Goal: Transaction & Acquisition: Purchase product/service

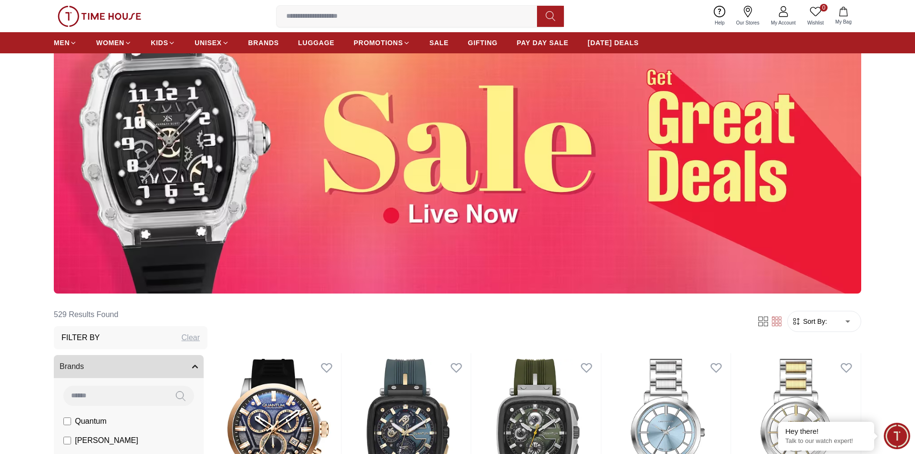
scroll to position [96, 0]
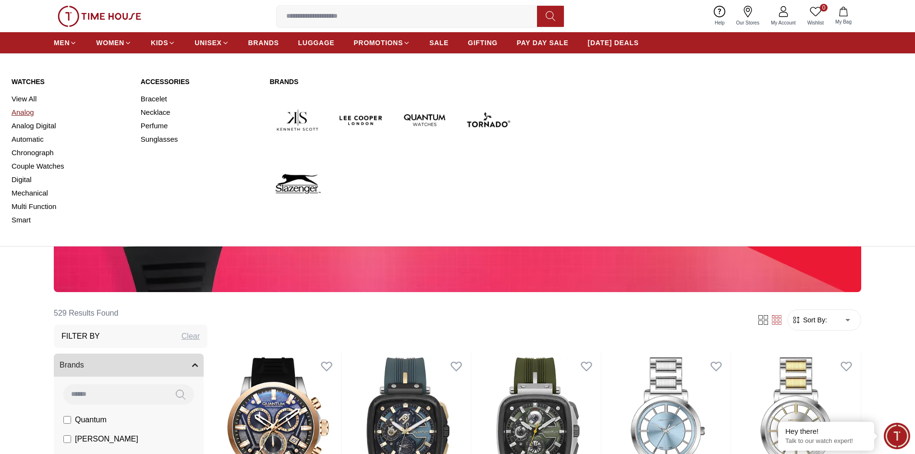
click at [26, 116] on link "Analog" at bounding box center [71, 112] width 118 height 13
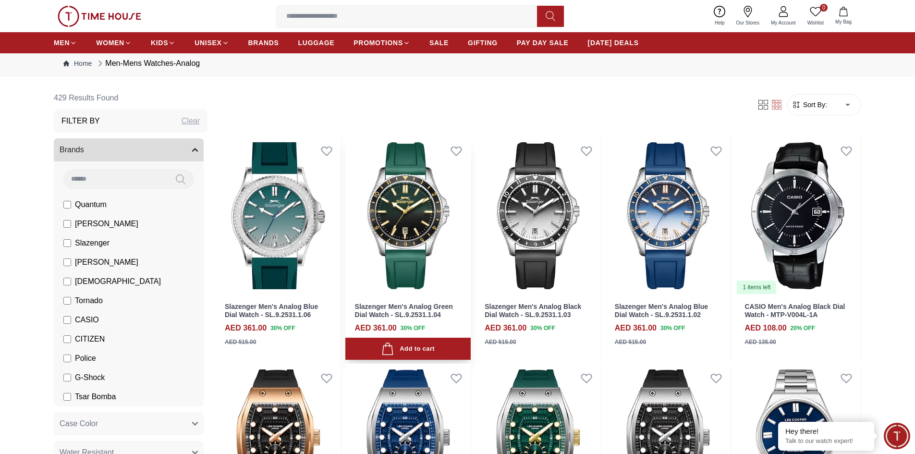
scroll to position [48, 0]
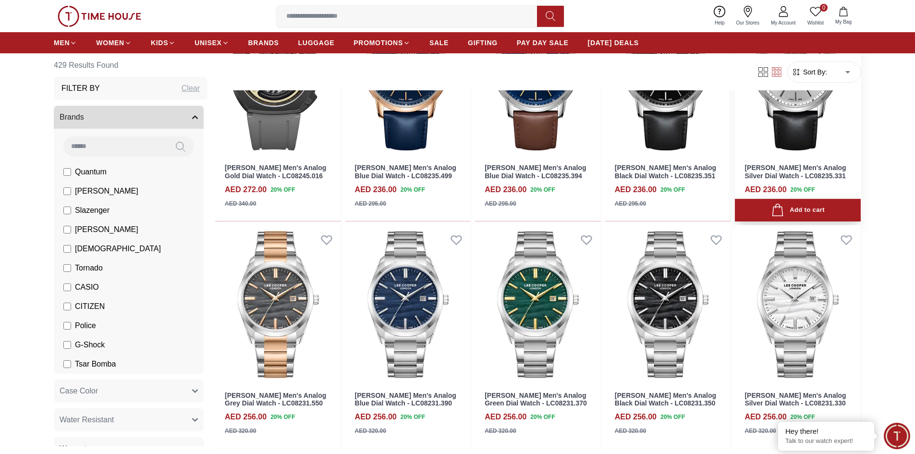
scroll to position [1297, 0]
click at [85, 233] on span "[PERSON_NAME]" at bounding box center [106, 230] width 63 height 12
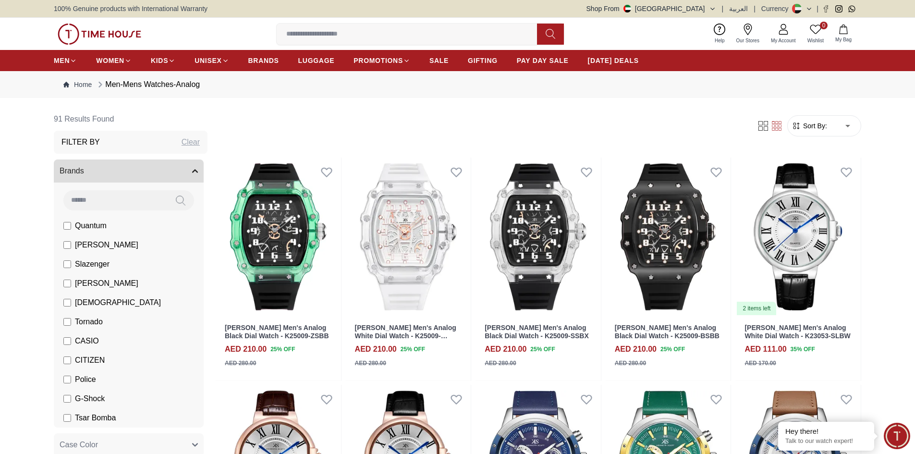
click at [90, 267] on span "Slazenger" at bounding box center [92, 265] width 35 height 12
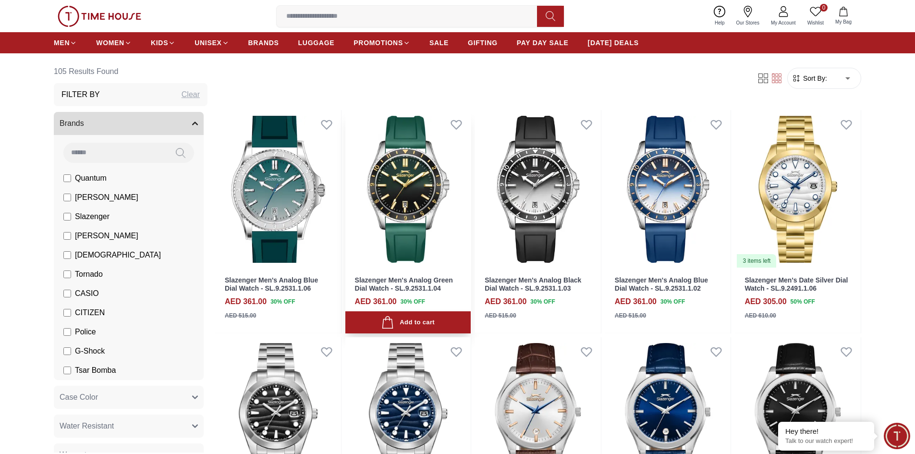
scroll to position [192, 0]
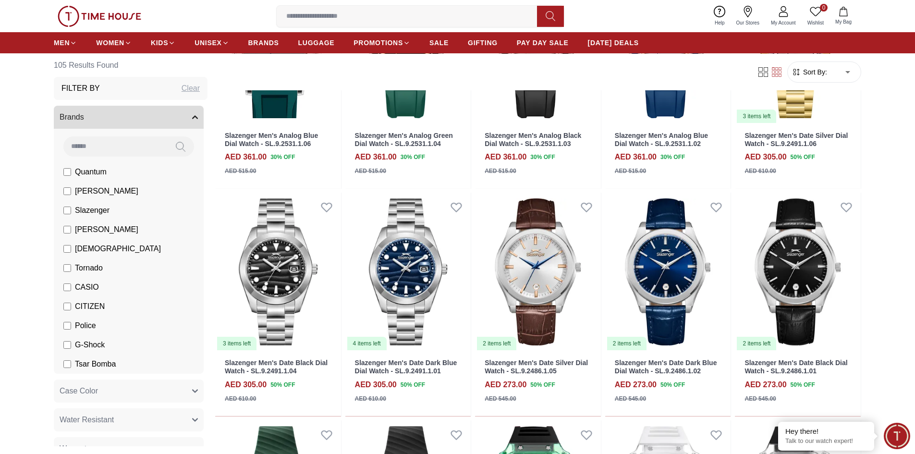
click at [127, 114] on button "Brands" at bounding box center [129, 117] width 150 height 23
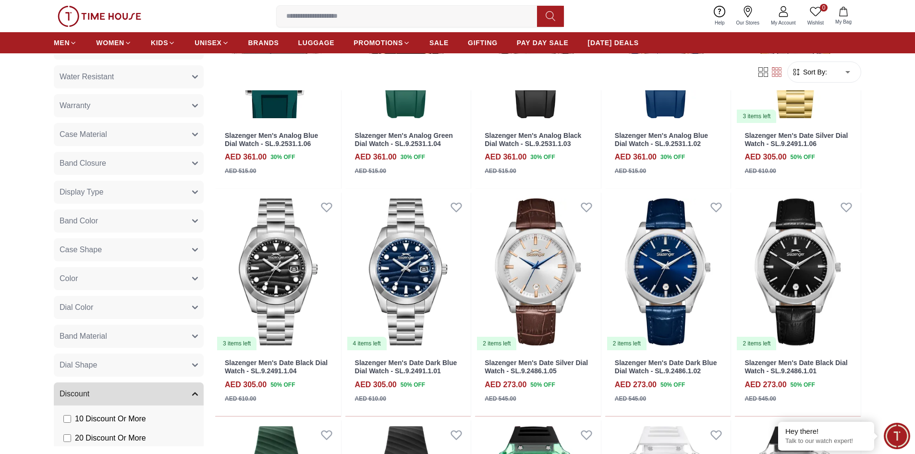
scroll to position [96, 0]
click at [138, 182] on div "Brands Quantum Lee Cooper Slazenger Kenneth Scott Ecstacy Tornado CASIO CITIZEN…" at bounding box center [131, 312] width 154 height 604
click at [138, 189] on button "Display Type" at bounding box center [129, 194] width 150 height 23
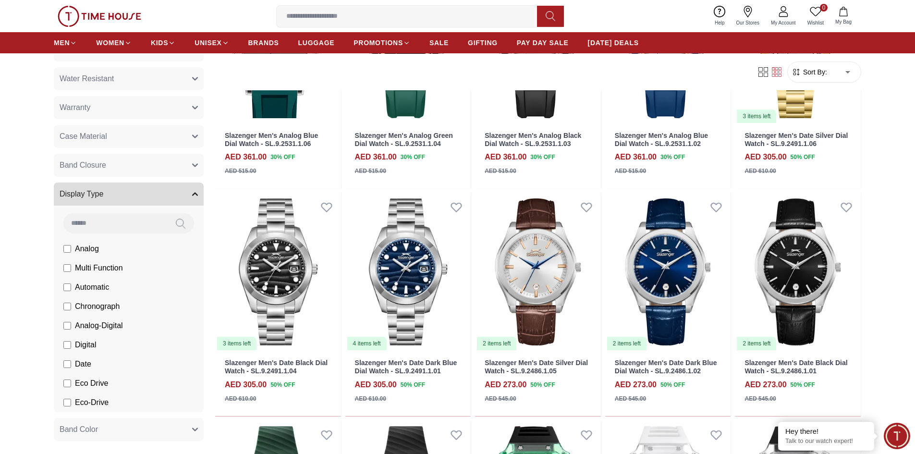
click at [90, 284] on span "Automatic" at bounding box center [92, 288] width 34 height 12
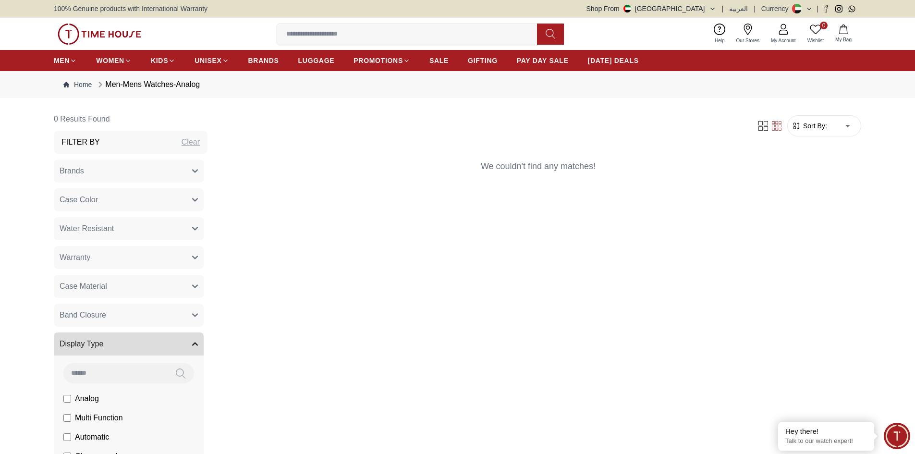
click at [101, 168] on button "Brands" at bounding box center [129, 171] width 150 height 23
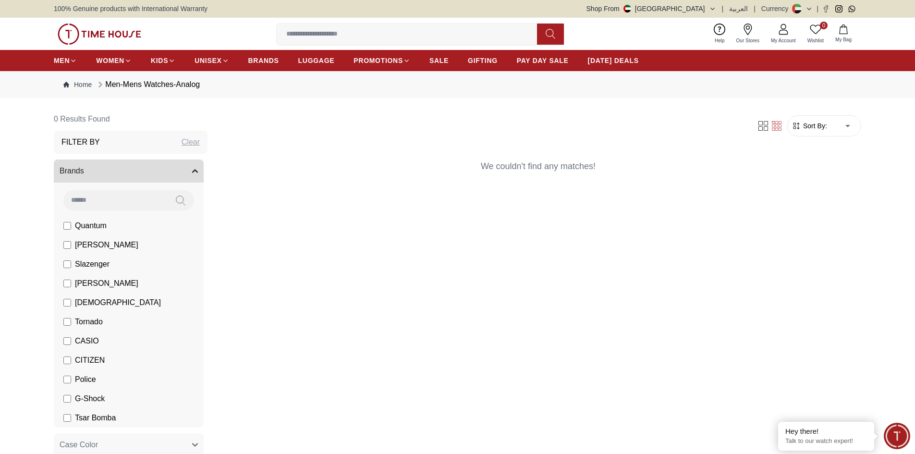
click at [79, 267] on span "Slazenger" at bounding box center [92, 265] width 35 height 12
click at [79, 284] on span "[PERSON_NAME]" at bounding box center [106, 284] width 63 height 12
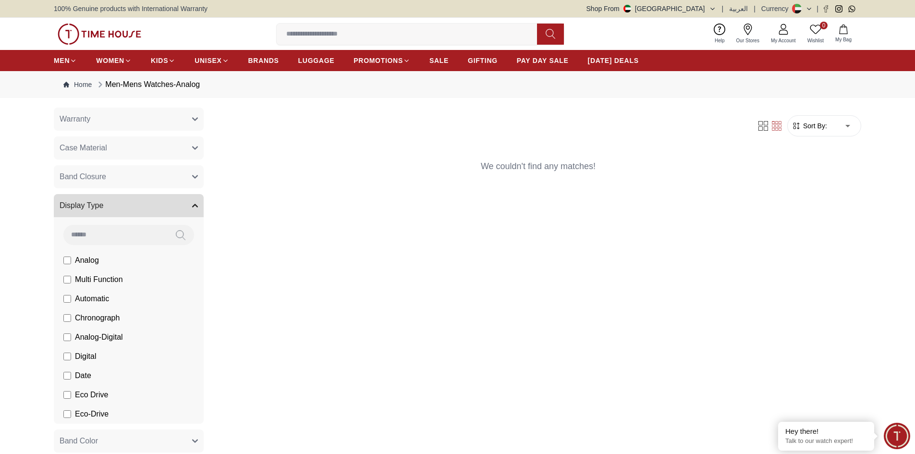
scroll to position [384, 0]
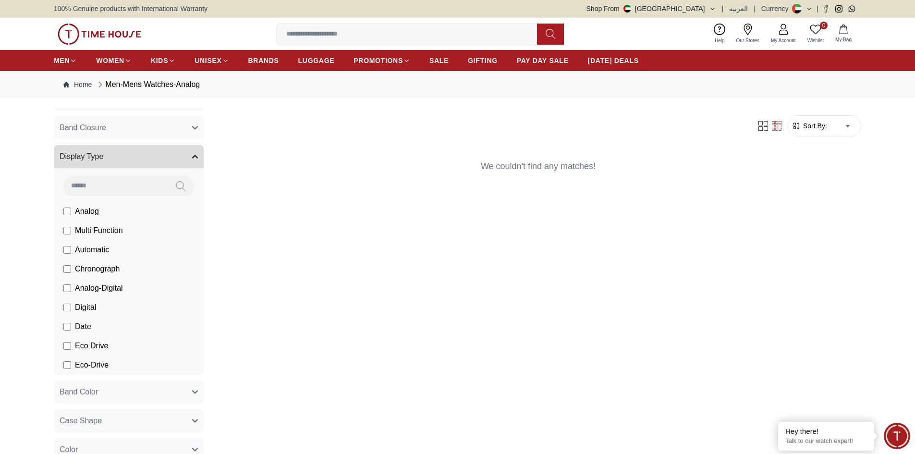
click at [101, 284] on span "Analog-Digital" at bounding box center [99, 289] width 48 height 12
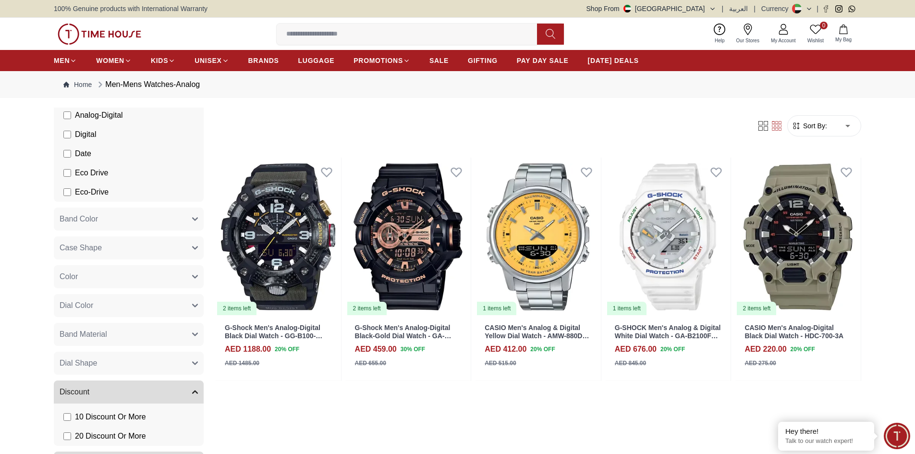
scroll to position [259, 0]
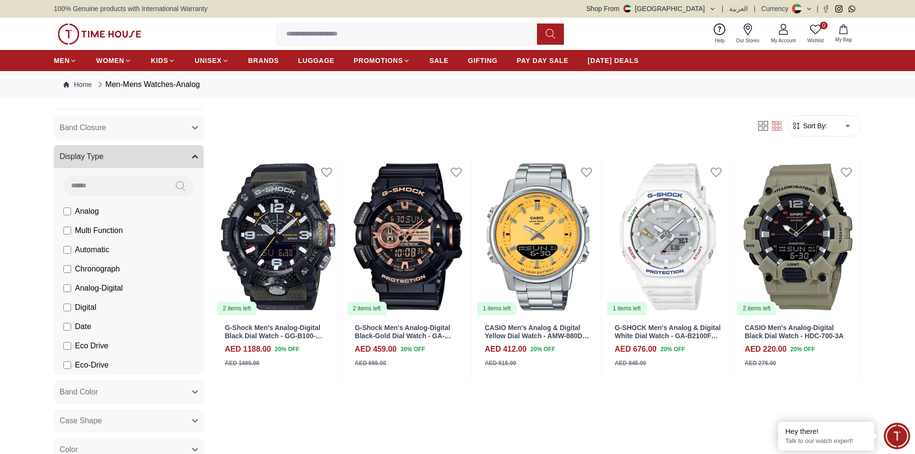
click at [79, 249] on span "Automatic" at bounding box center [92, 250] width 34 height 12
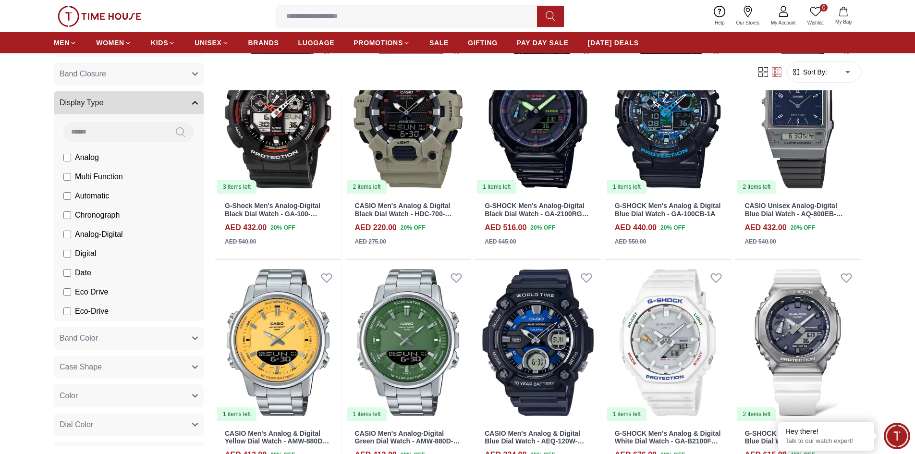
scroll to position [769, 0]
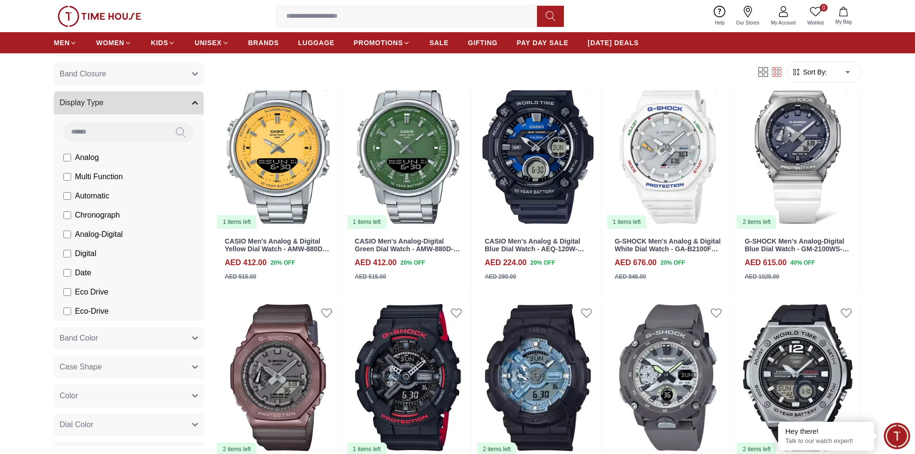
click at [94, 197] on span "Automatic" at bounding box center [92, 196] width 34 height 12
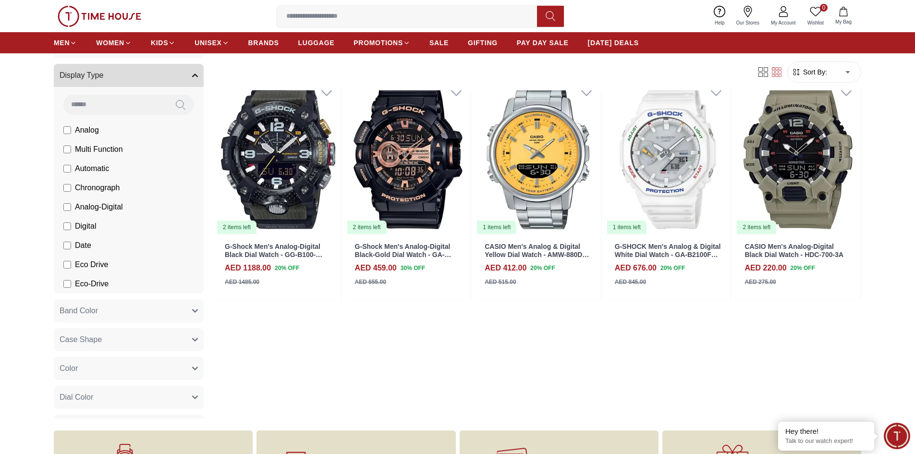
scroll to position [77, 0]
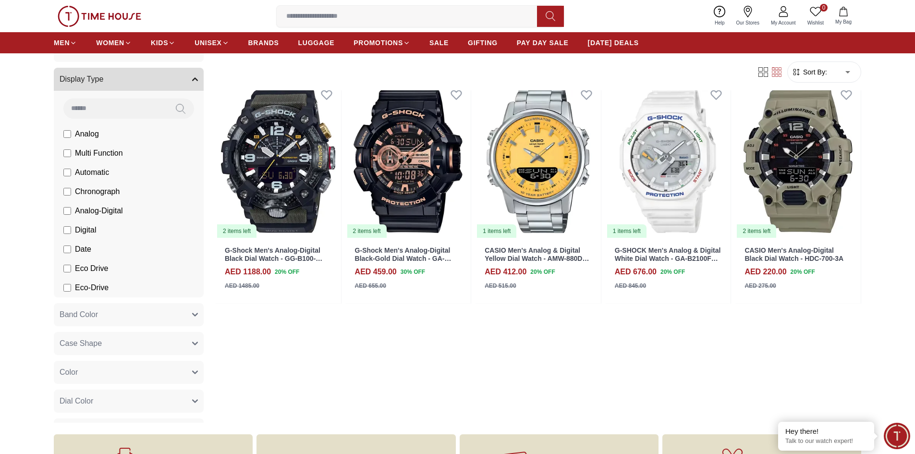
click at [85, 206] on span "Analog-Digital" at bounding box center [99, 211] width 48 height 12
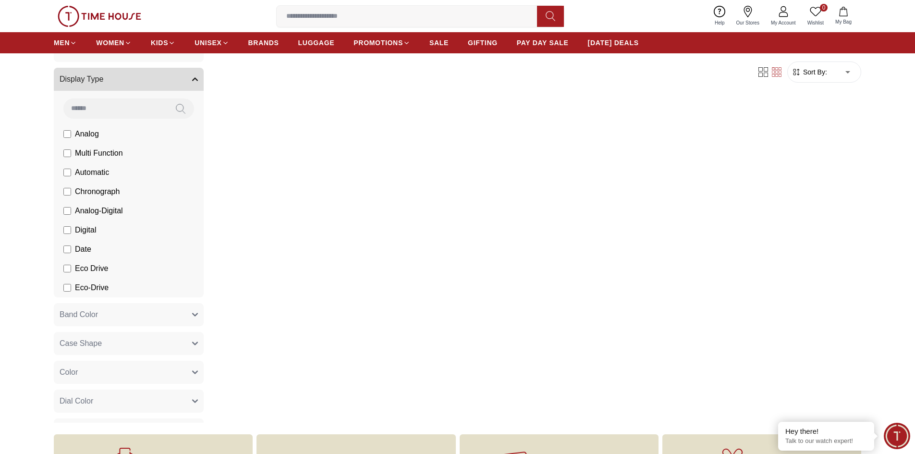
click at [84, 176] on span "Automatic" at bounding box center [92, 173] width 34 height 12
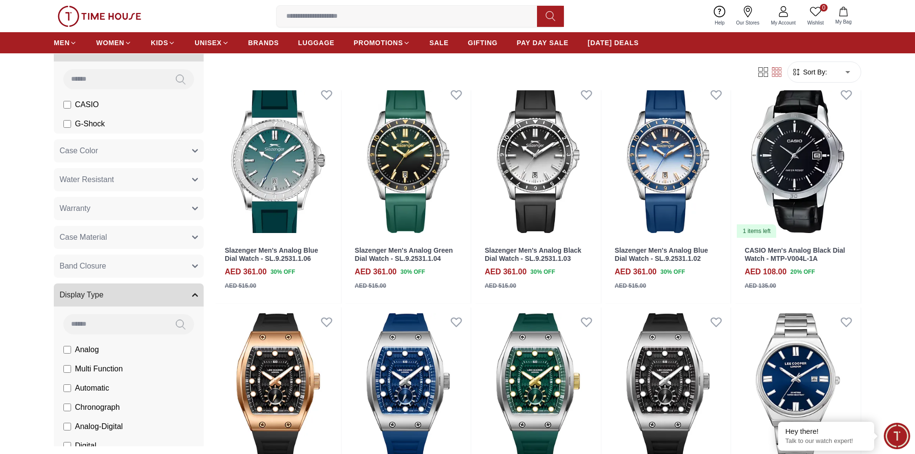
click at [141, 293] on button "Display Type" at bounding box center [129, 295] width 150 height 23
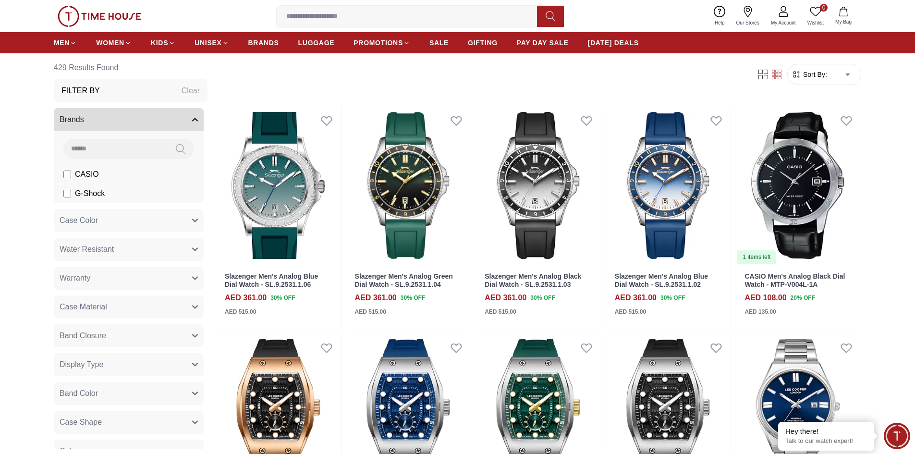
scroll to position [0, 0]
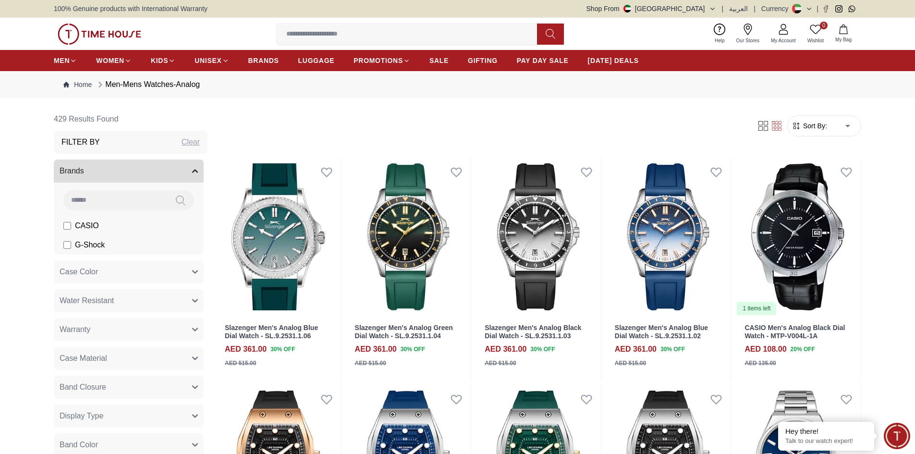
click at [152, 170] on button "Brands" at bounding box center [129, 171] width 150 height 23
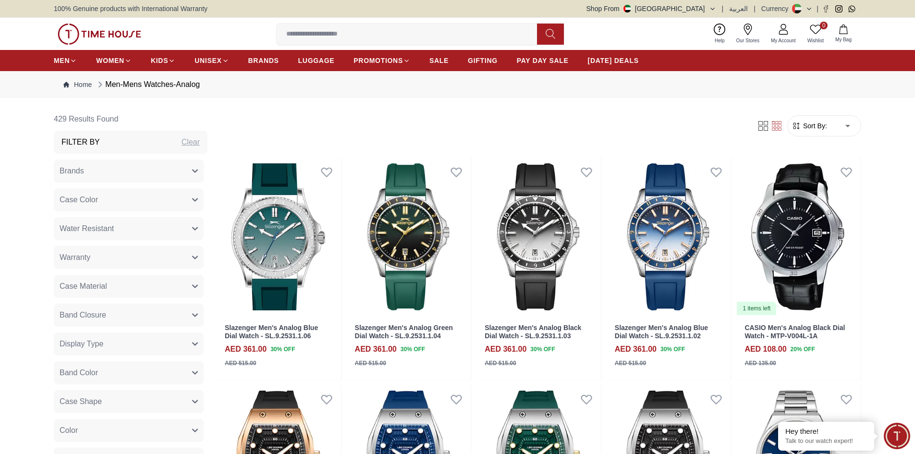
click at [152, 170] on button "Brands" at bounding box center [129, 171] width 150 height 23
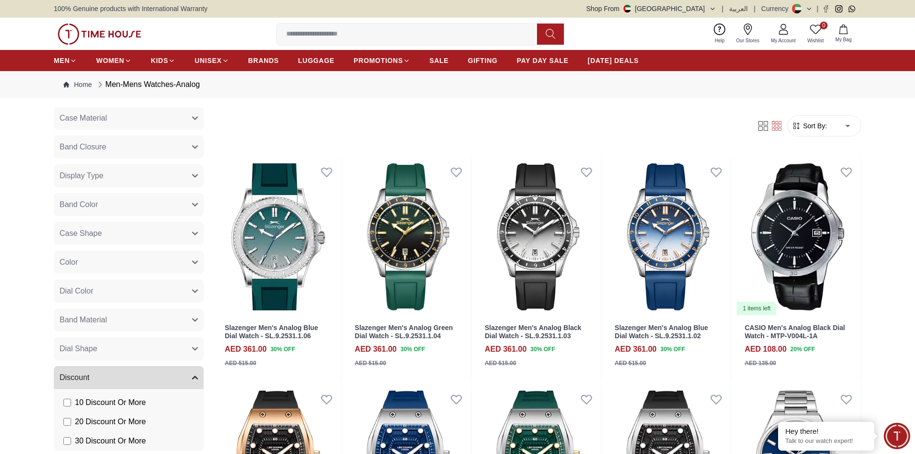
scroll to position [192, 0]
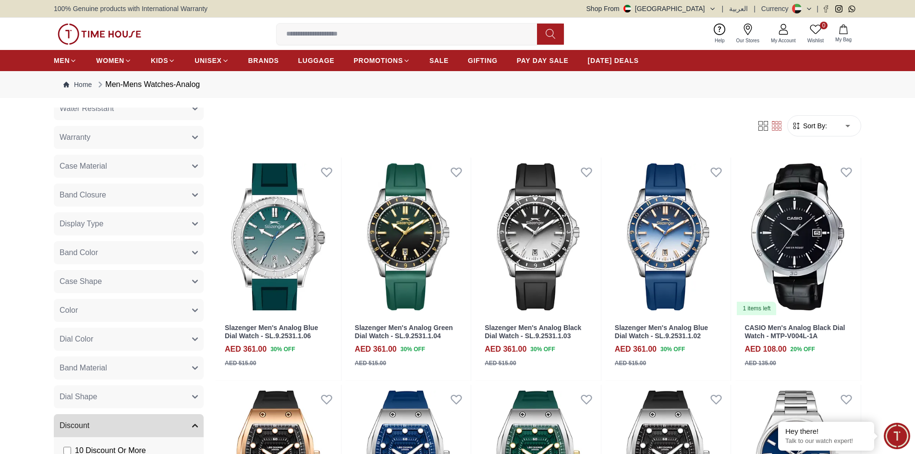
click at [142, 256] on button "Band Color" at bounding box center [129, 252] width 150 height 23
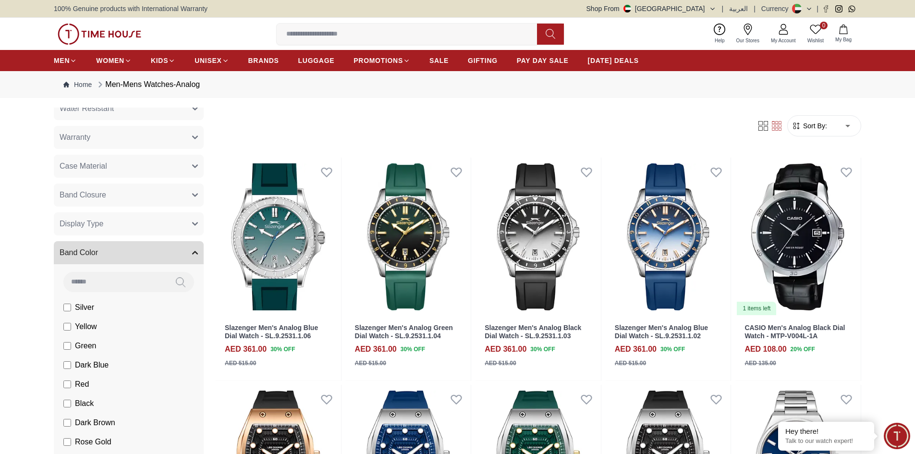
click at [142, 255] on button "Band Color" at bounding box center [129, 252] width 150 height 23
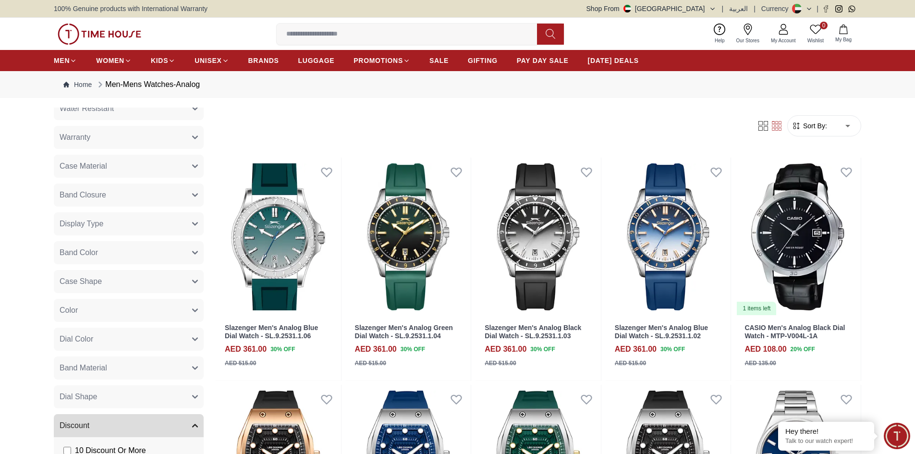
click at [142, 255] on button "Band Color" at bounding box center [129, 252] width 150 height 23
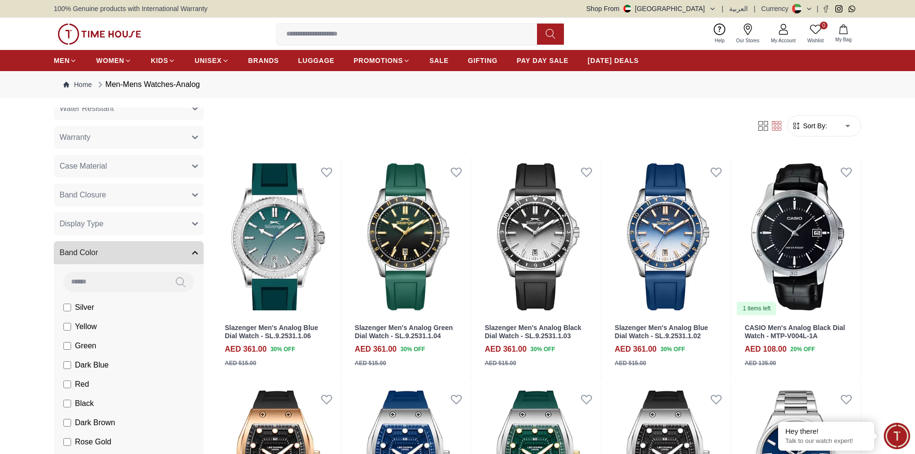
click at [142, 255] on button "Band Color" at bounding box center [129, 252] width 150 height 23
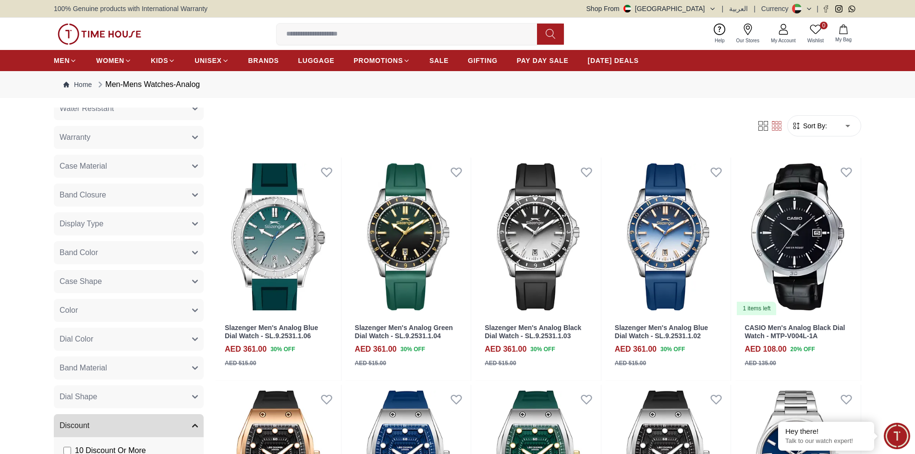
click at [146, 167] on button "Case Material" at bounding box center [129, 166] width 150 height 23
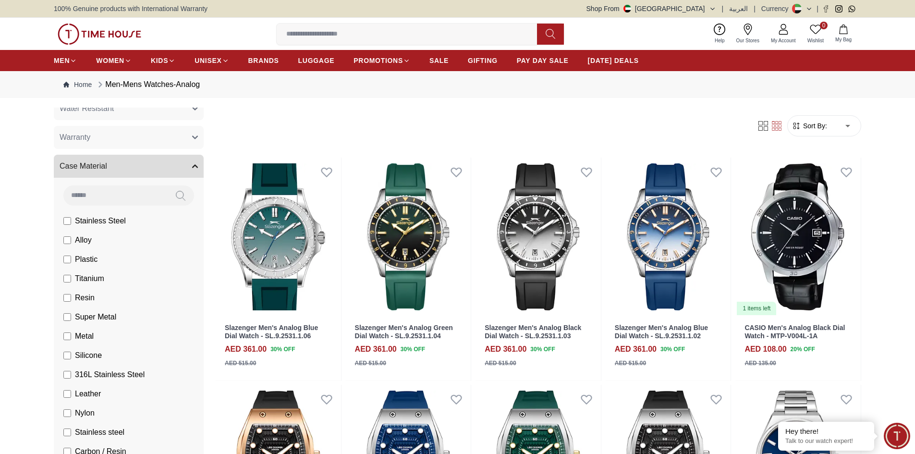
click at [146, 167] on button "Case Material" at bounding box center [129, 166] width 150 height 23
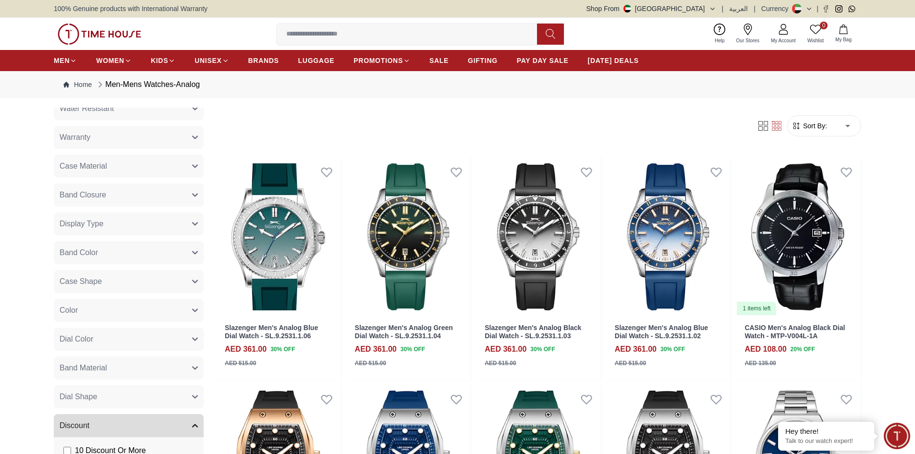
click at [129, 170] on button "Case Material" at bounding box center [129, 166] width 150 height 23
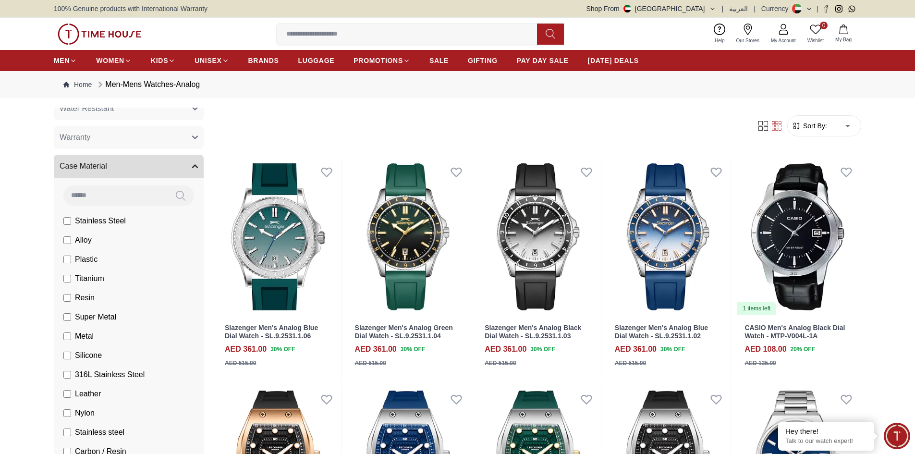
click at [131, 137] on button "Warranty" at bounding box center [129, 137] width 150 height 23
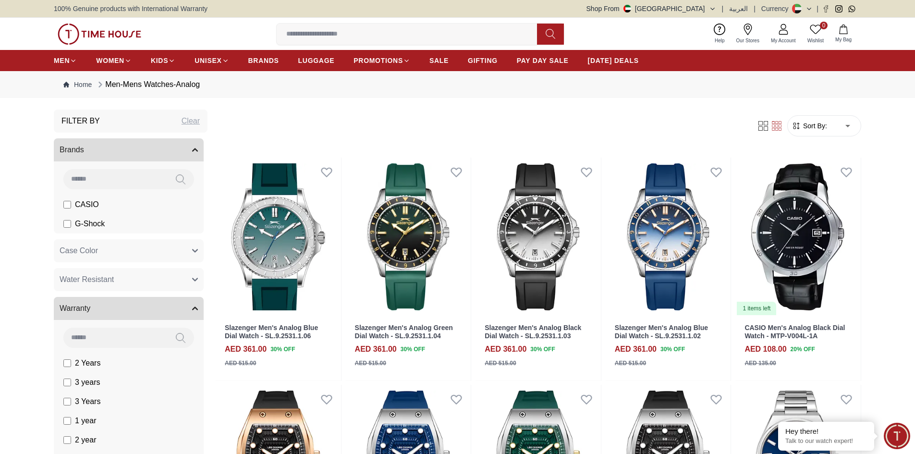
scroll to position [0, 0]
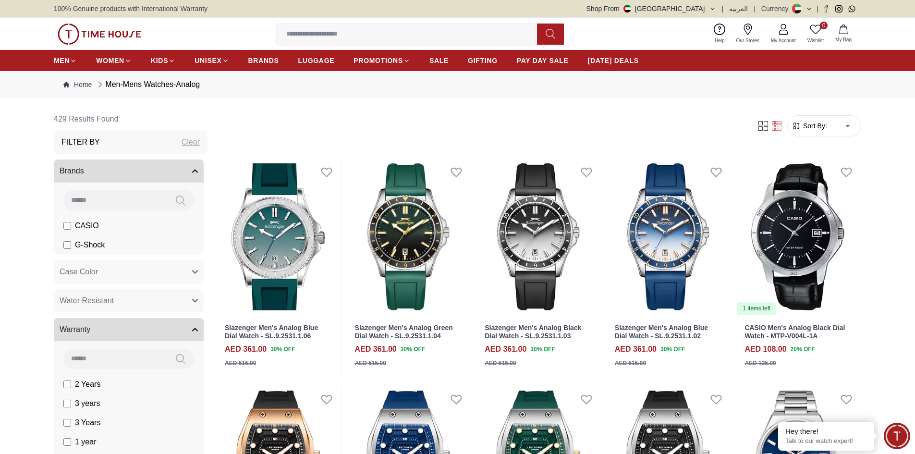
click at [127, 174] on button "Brands" at bounding box center [129, 171] width 150 height 23
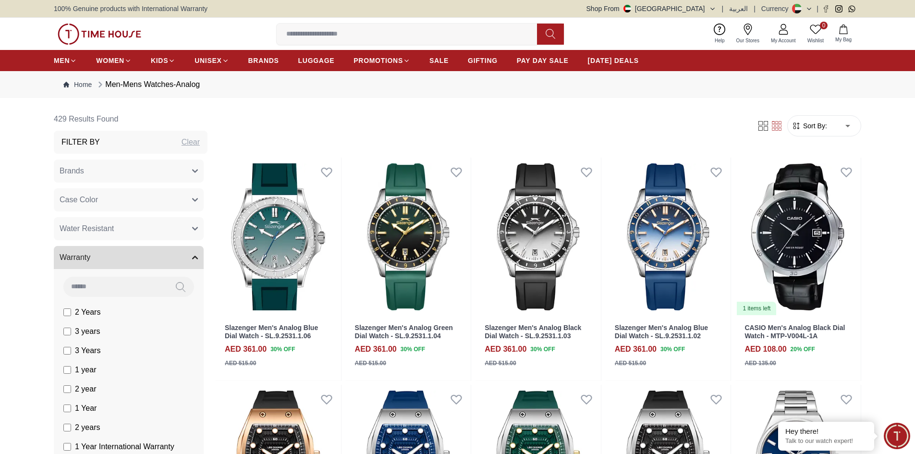
click at [185, 144] on div "Clear" at bounding box center [191, 142] width 18 height 12
click at [128, 171] on button "Brands" at bounding box center [129, 171] width 150 height 23
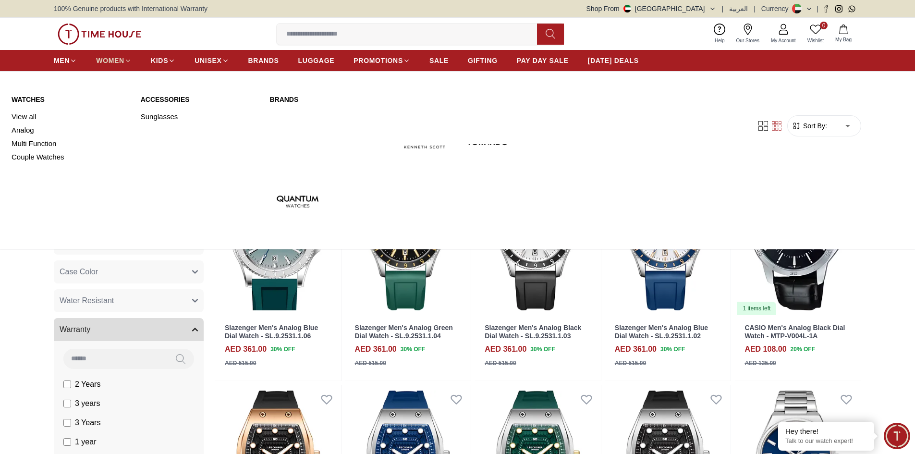
click at [107, 62] on span "WOMEN" at bounding box center [110, 61] width 28 height 10
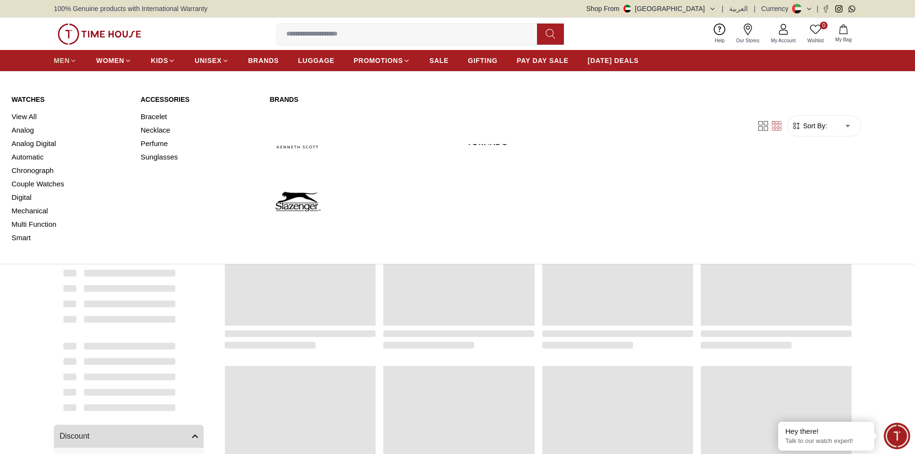
click at [63, 59] on span "MEN" at bounding box center [62, 61] width 16 height 10
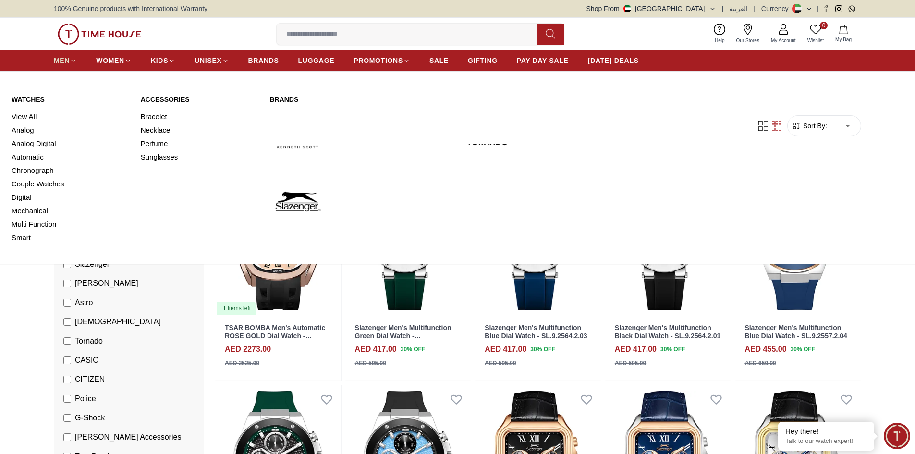
click at [65, 60] on span "MEN" at bounding box center [62, 61] width 16 height 10
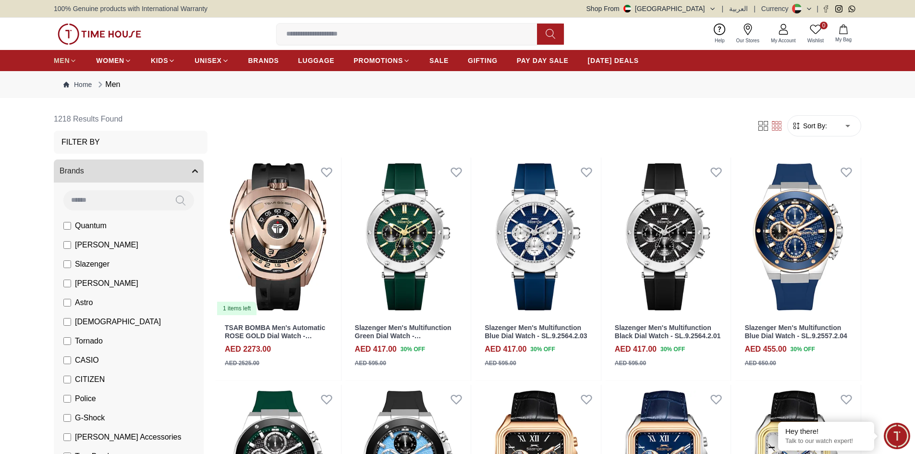
click at [73, 60] on icon at bounding box center [73, 60] width 7 height 7
click at [131, 173] on button "Brands" at bounding box center [129, 171] width 150 height 23
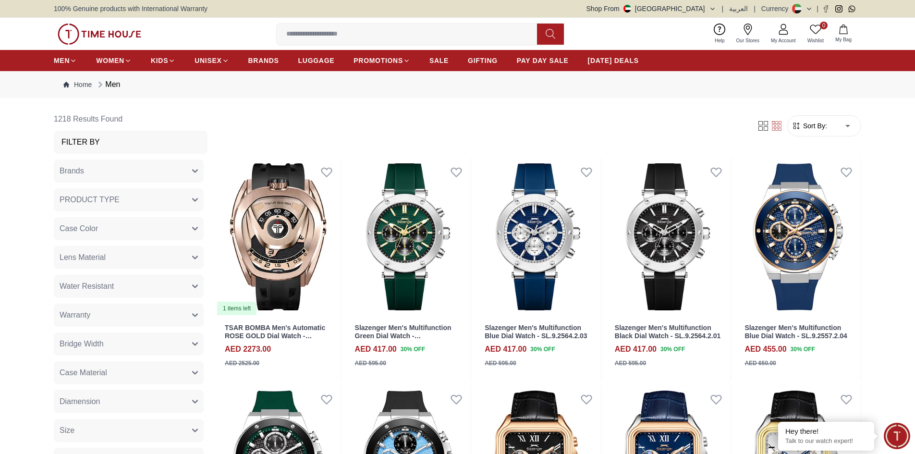
click at [131, 173] on button "Brands" at bounding box center [129, 171] width 150 height 23
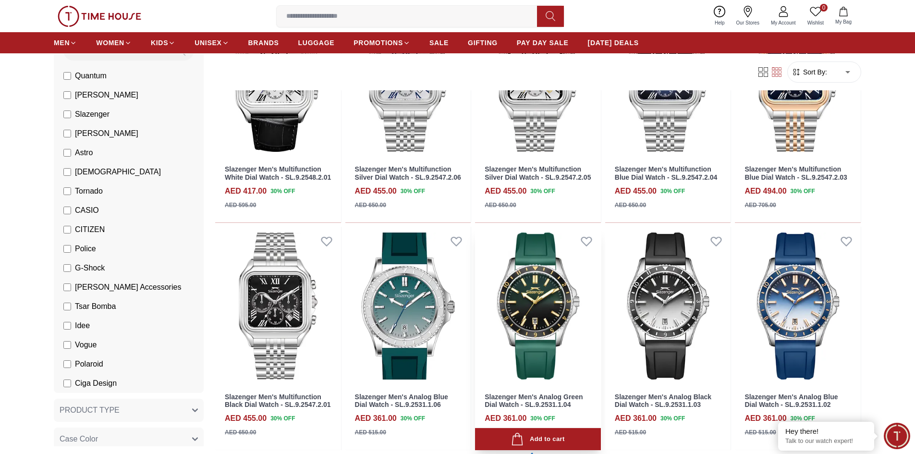
scroll to position [625, 0]
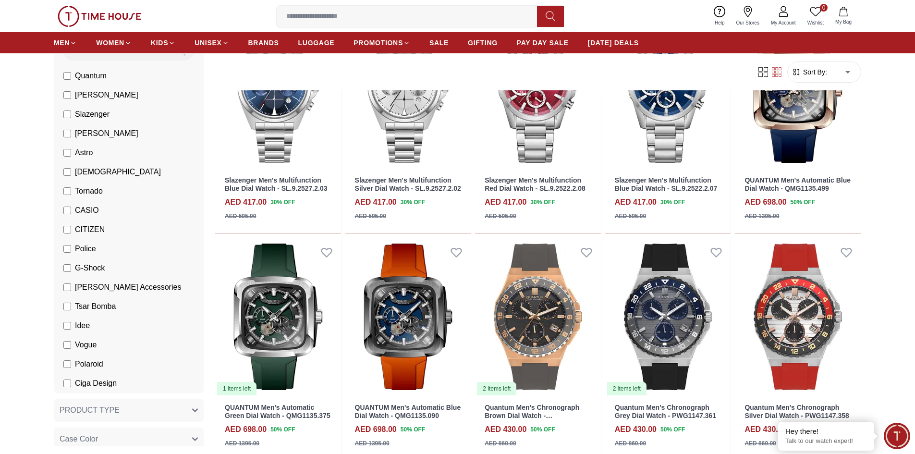
scroll to position [1105, 0]
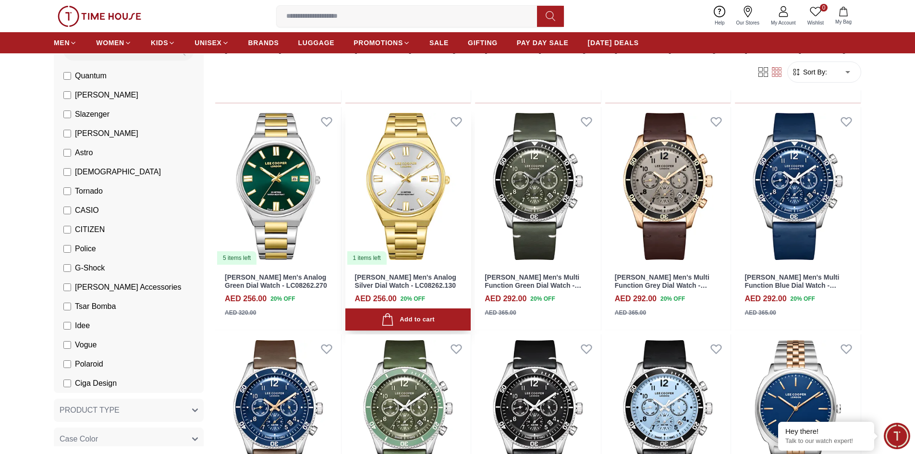
scroll to position [2307, 0]
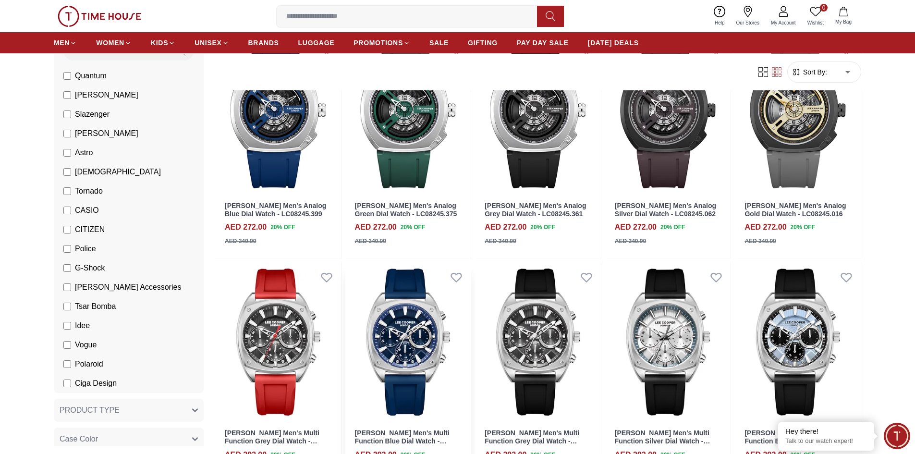
scroll to position [3123, 0]
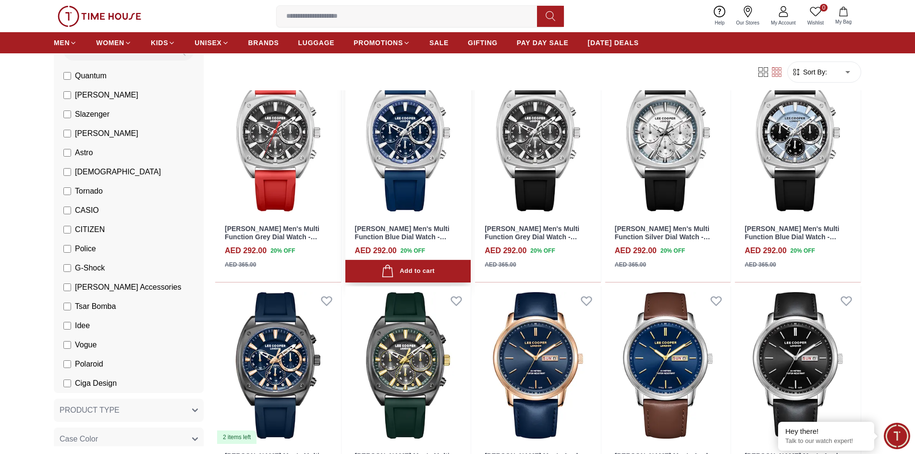
scroll to position [3412, 0]
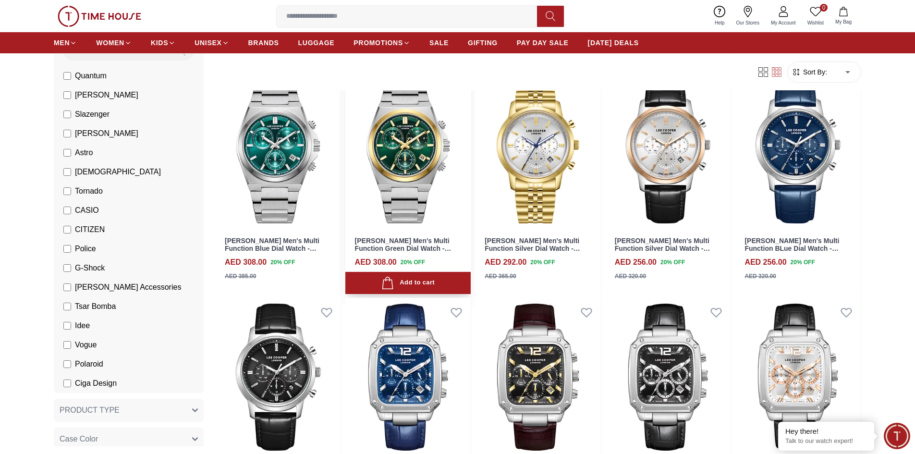
scroll to position [5094, 0]
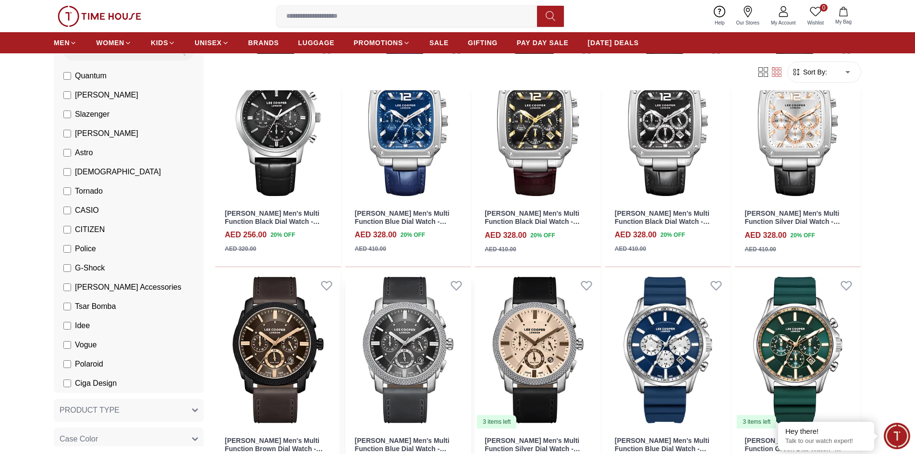
scroll to position [5430, 0]
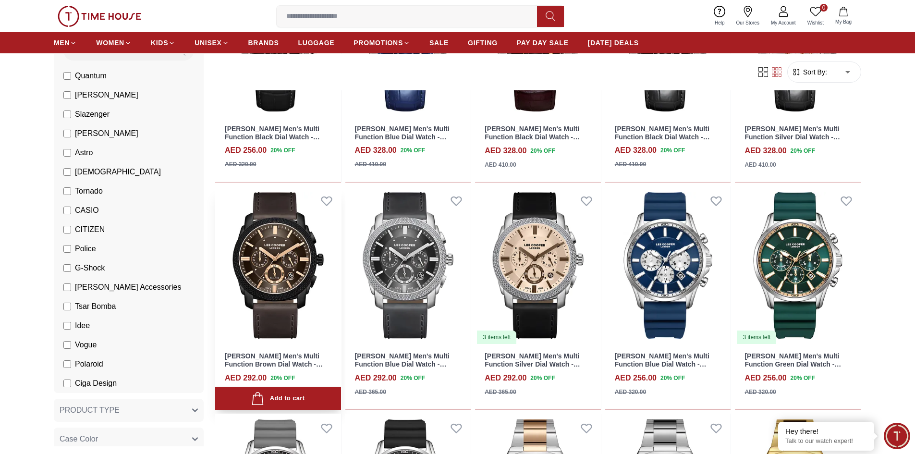
click at [266, 275] on img at bounding box center [278, 265] width 126 height 159
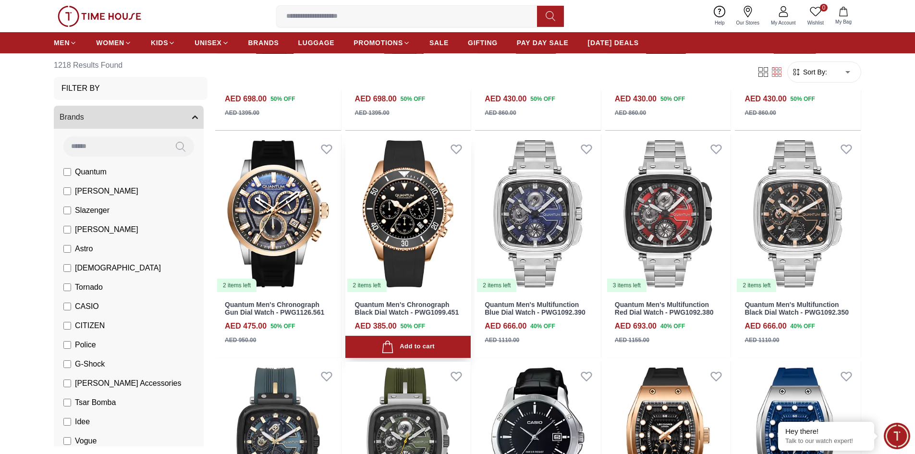
scroll to position [1676, 0]
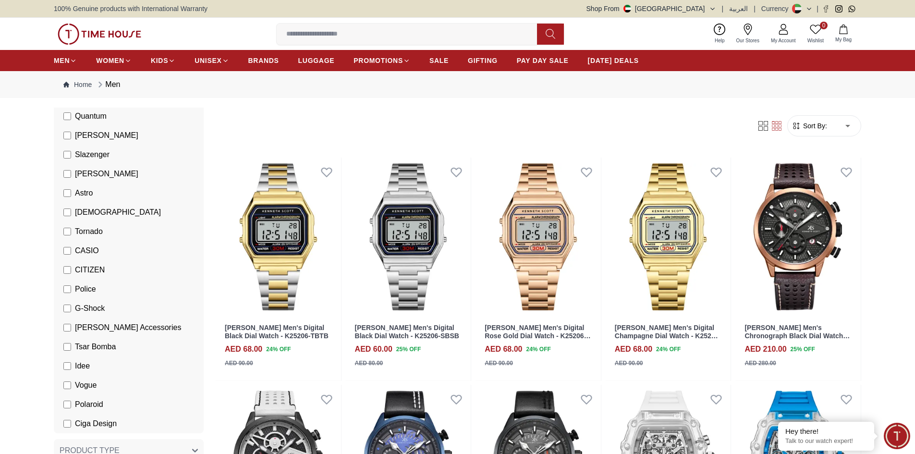
scroll to position [192, 0]
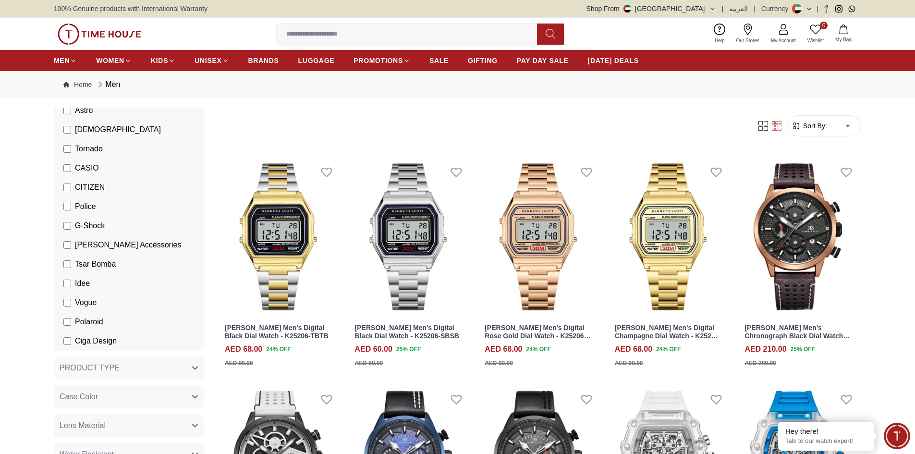
click at [72, 212] on label "Police" at bounding box center [79, 207] width 33 height 12
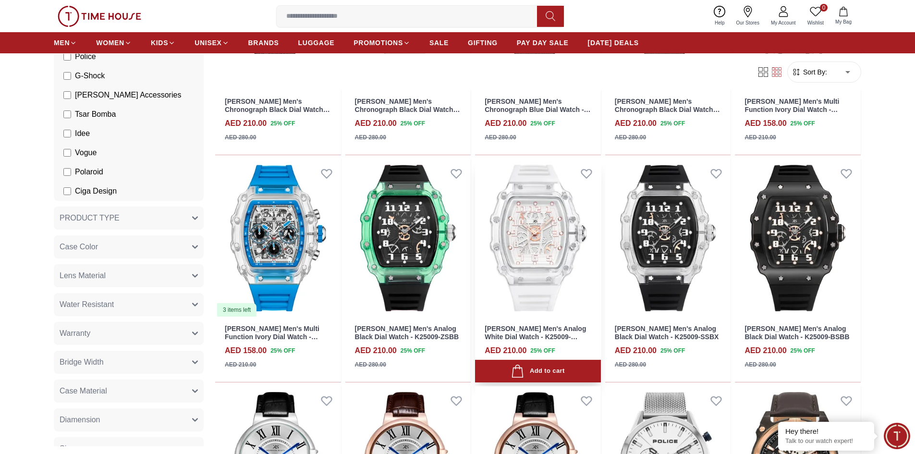
scroll to position [481, 0]
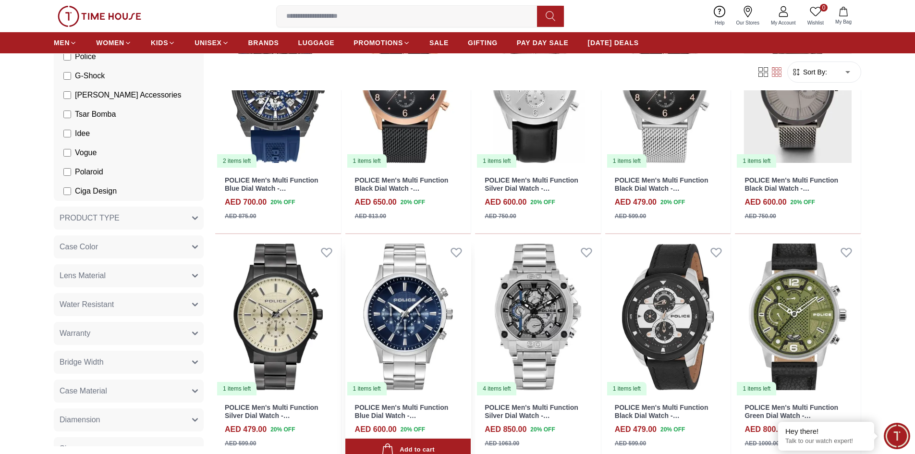
scroll to position [1009, 0]
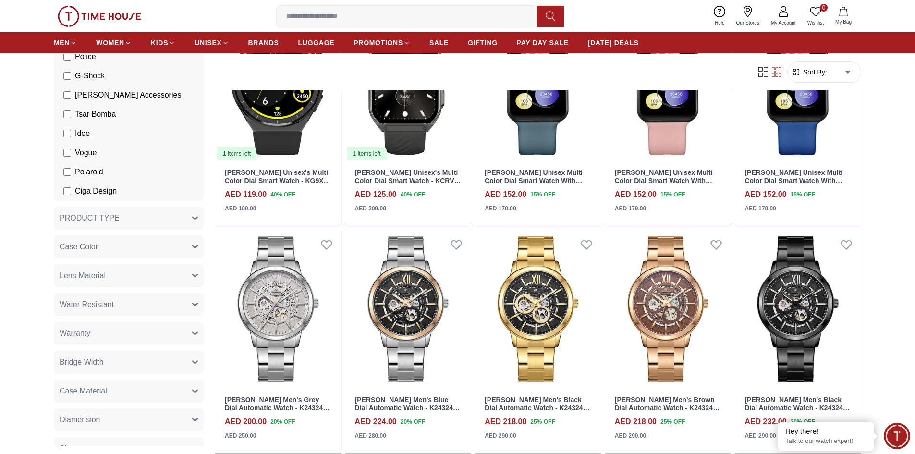
scroll to position [2547, 0]
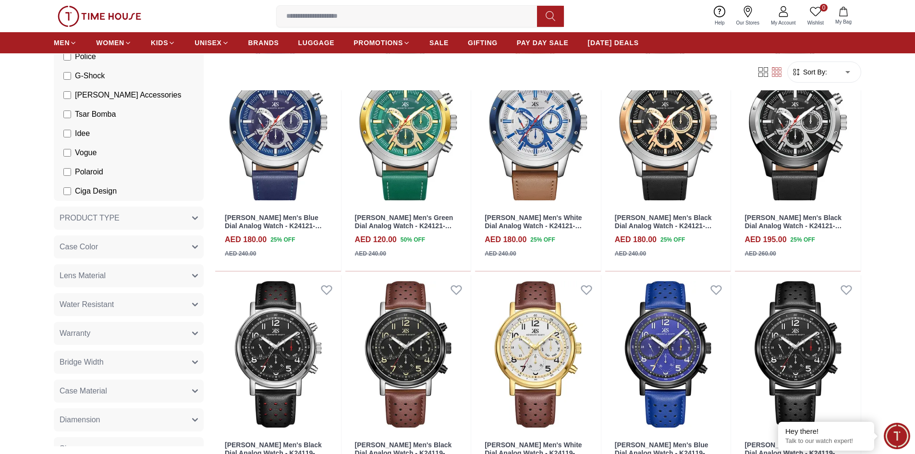
scroll to position [3220, 0]
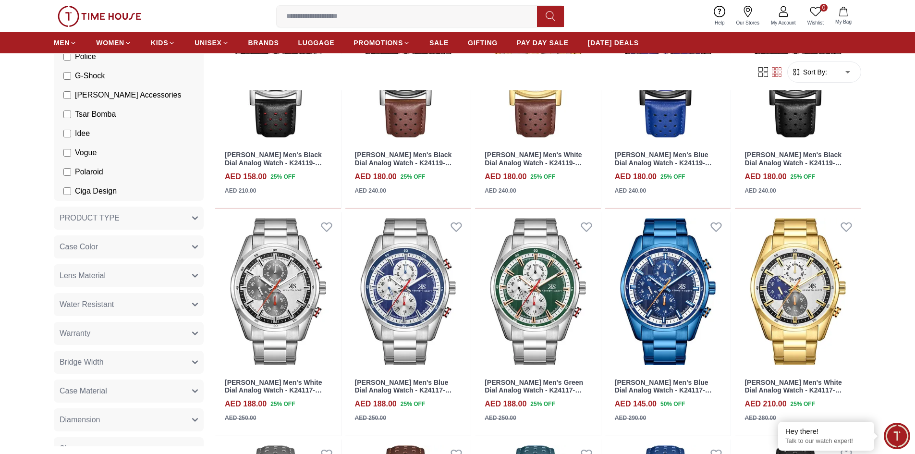
scroll to position [3268, 0]
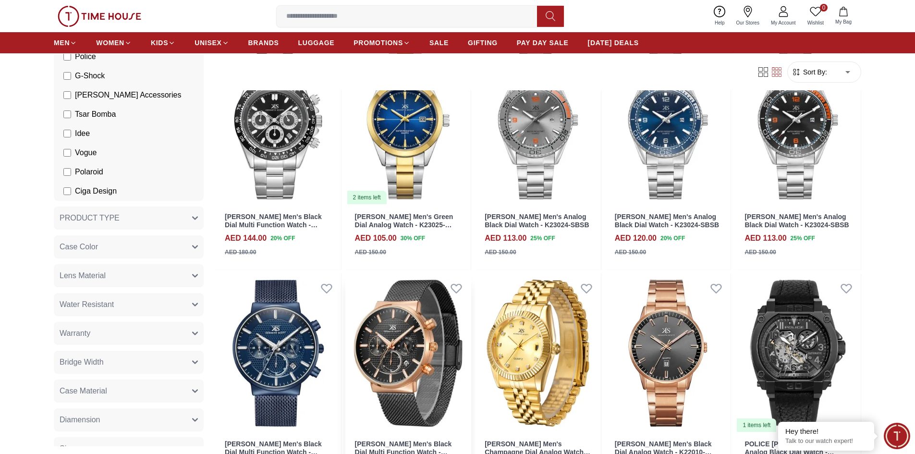
scroll to position [5190, 0]
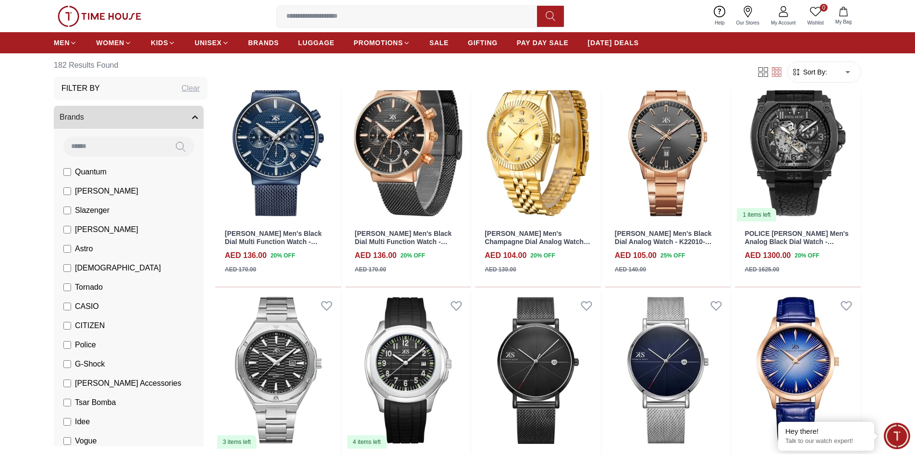
click at [152, 116] on button "Brands" at bounding box center [129, 117] width 150 height 23
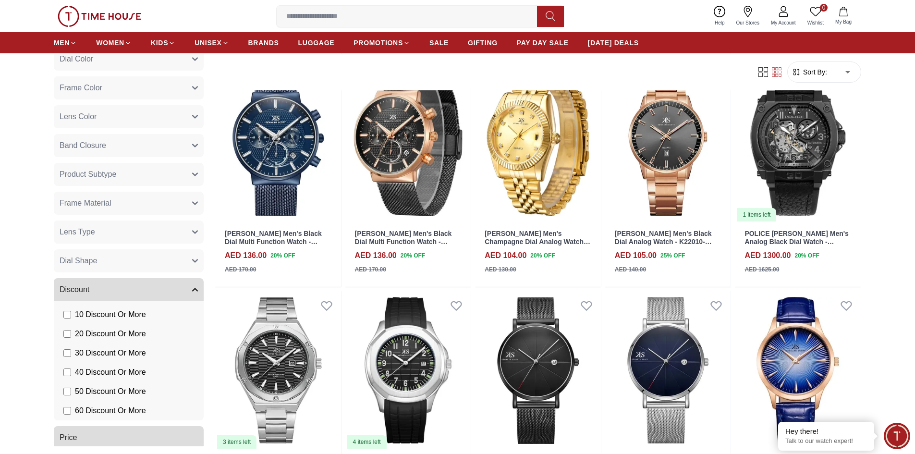
scroll to position [529, 0]
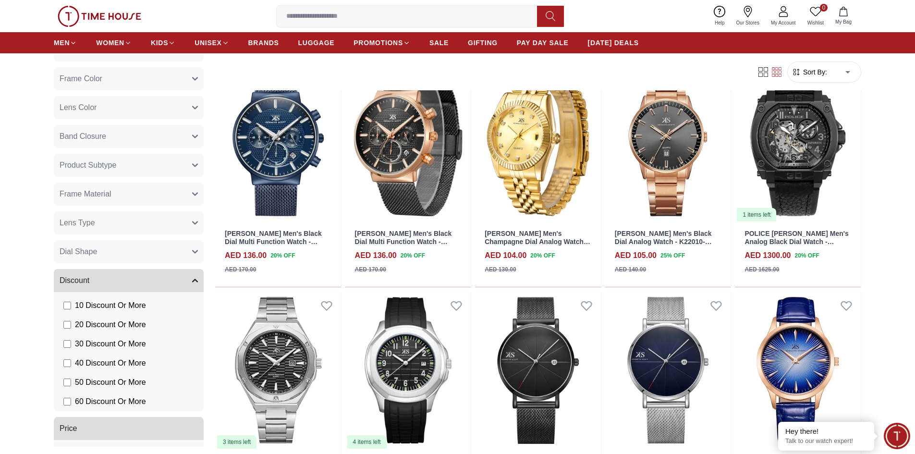
click at [120, 271] on button "Discount" at bounding box center [129, 280] width 150 height 23
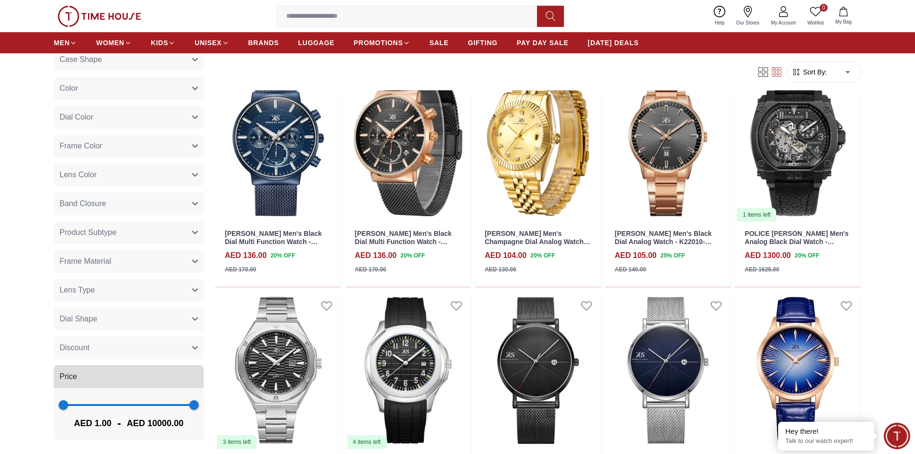
scroll to position [461, 0]
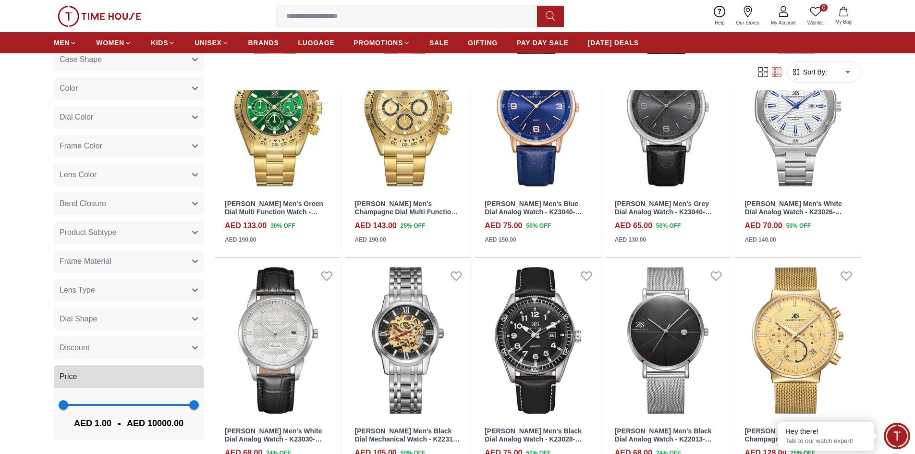
scroll to position [6535, 0]
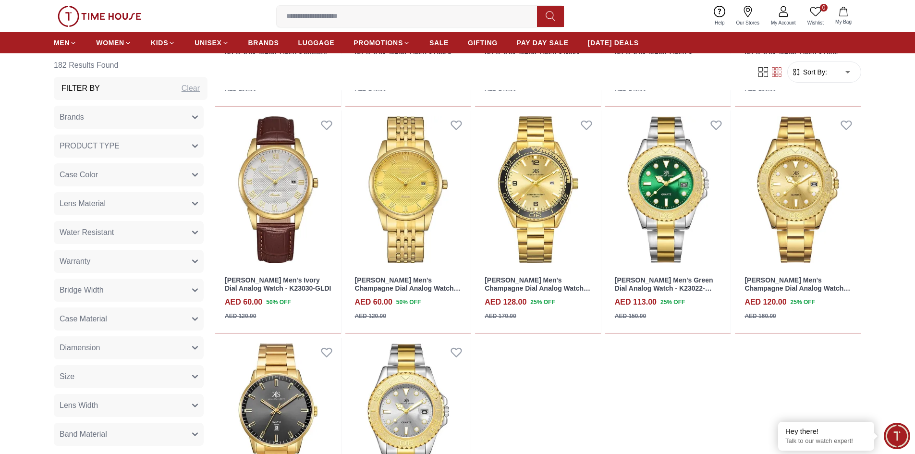
scroll to position [7881, 0]
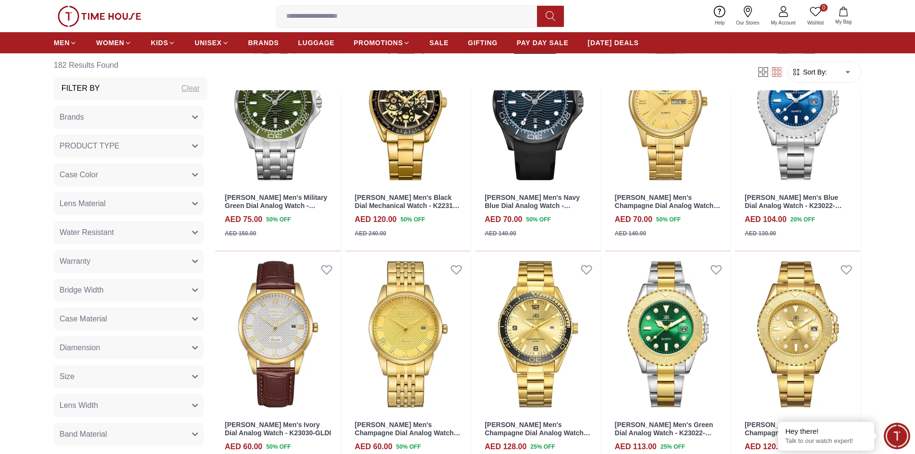
click at [126, 120] on button "Brands" at bounding box center [129, 117] width 150 height 23
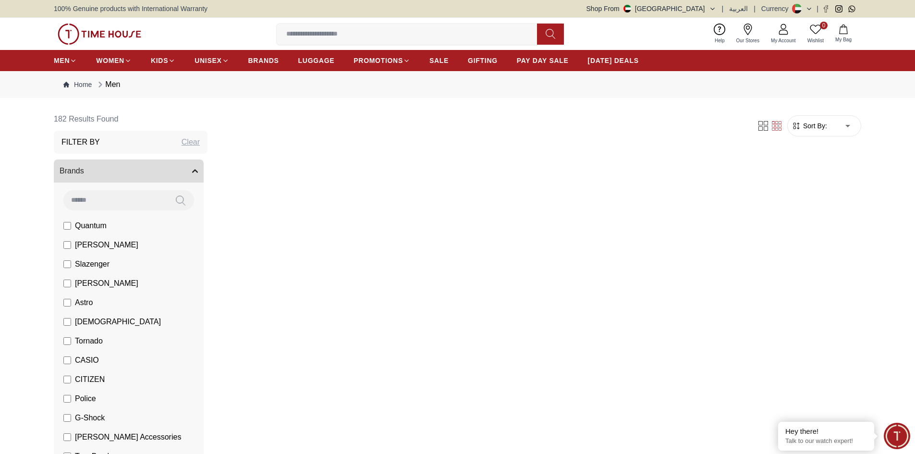
click at [72, 341] on label "Tornado" at bounding box center [82, 341] width 39 height 12
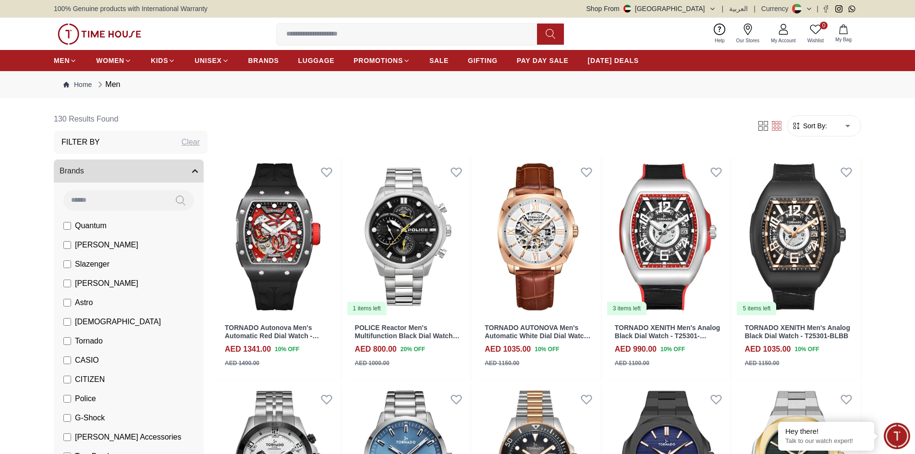
click at [63, 343] on li "Tornado" at bounding box center [131, 341] width 146 height 19
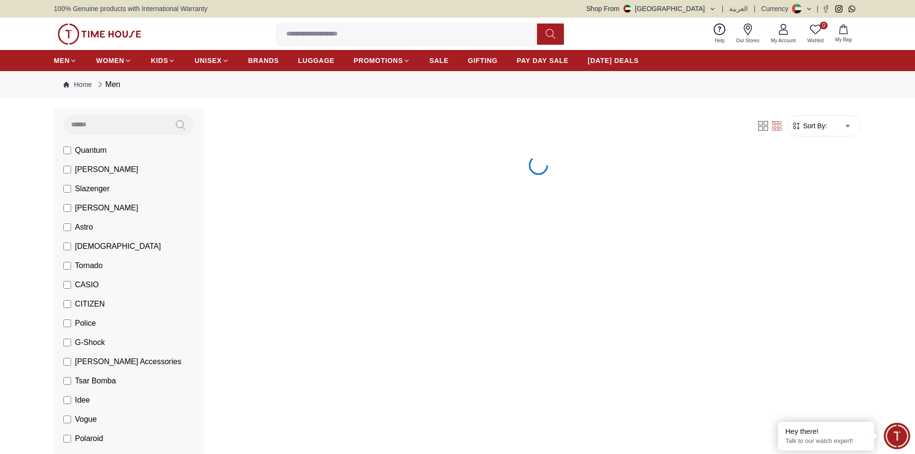
scroll to position [144, 0]
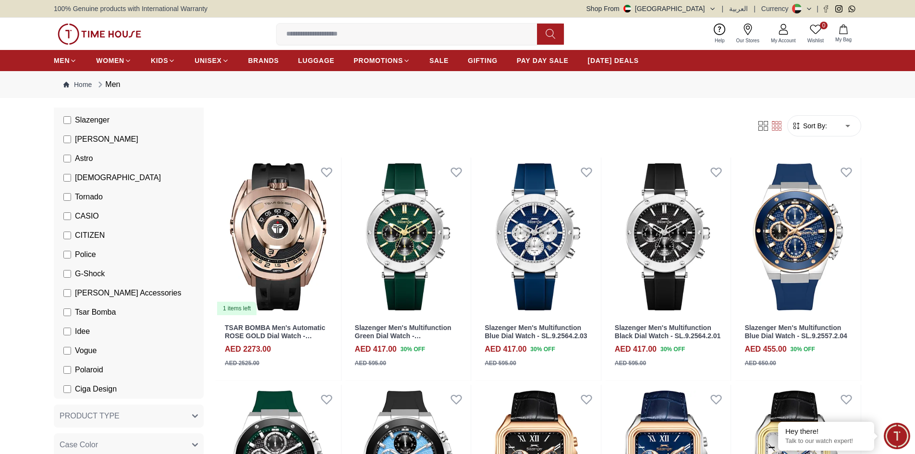
click at [79, 273] on span "G-Shock" at bounding box center [90, 274] width 30 height 12
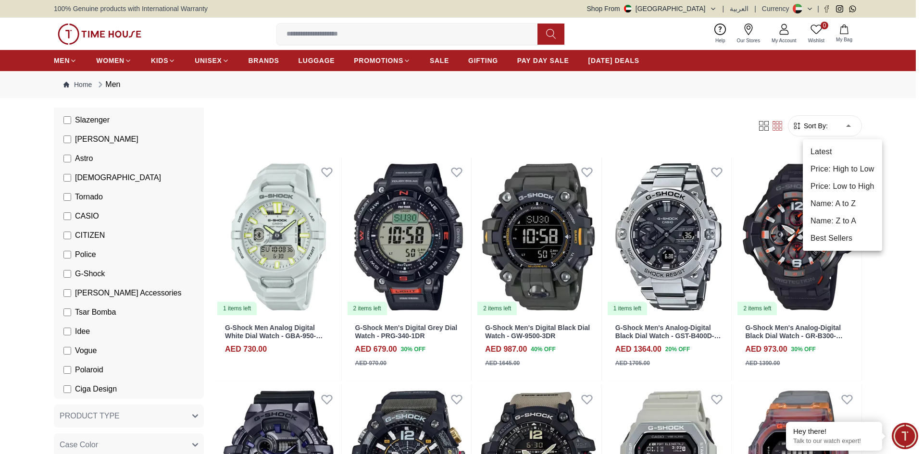
click at [858, 180] on li "Price: Low to High" at bounding box center [841, 186] width 79 height 17
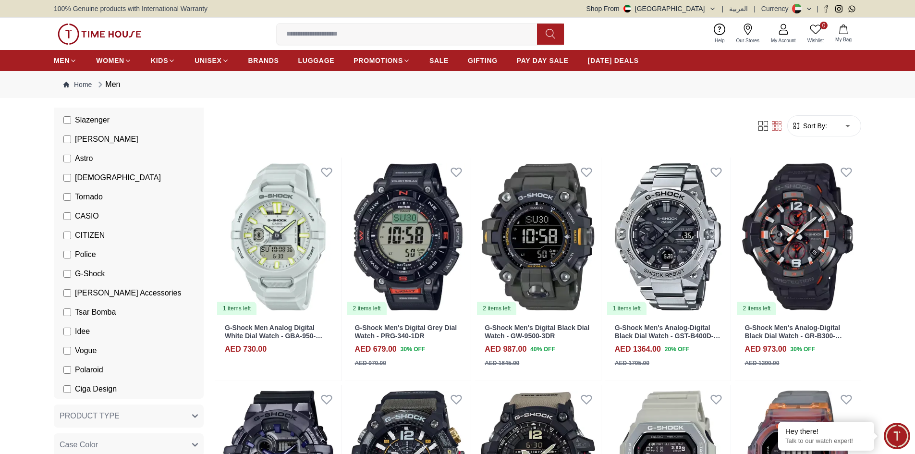
type input "*"
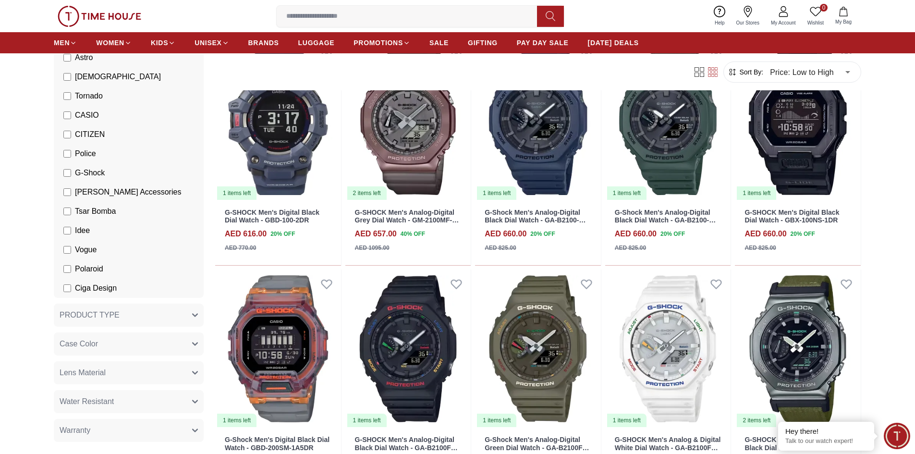
scroll to position [288, 0]
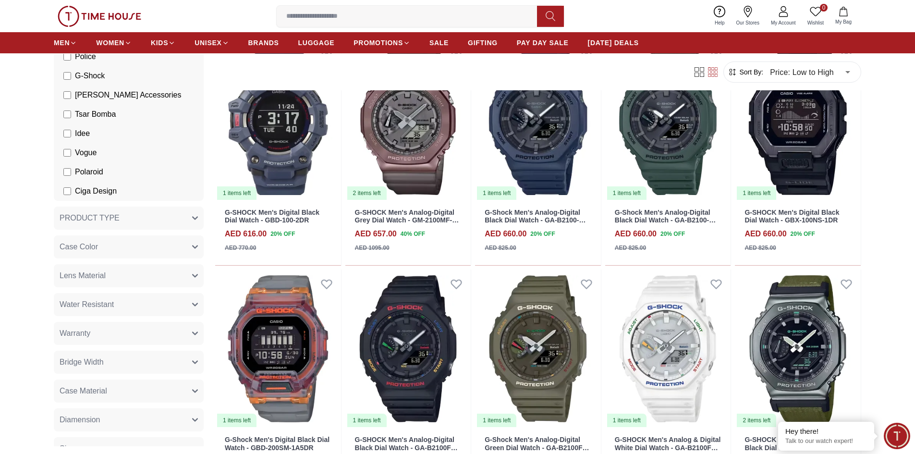
click at [128, 274] on button "Lens Material" at bounding box center [129, 275] width 150 height 23
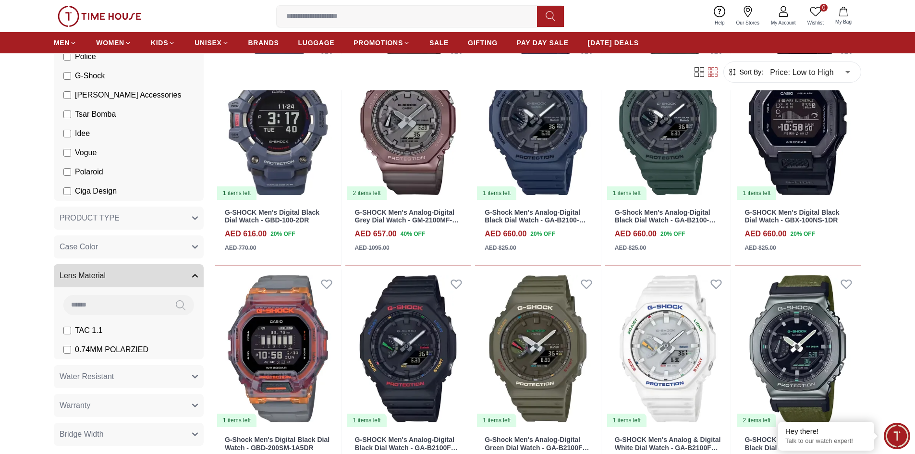
click at [128, 274] on button "Lens Material" at bounding box center [129, 275] width 150 height 23
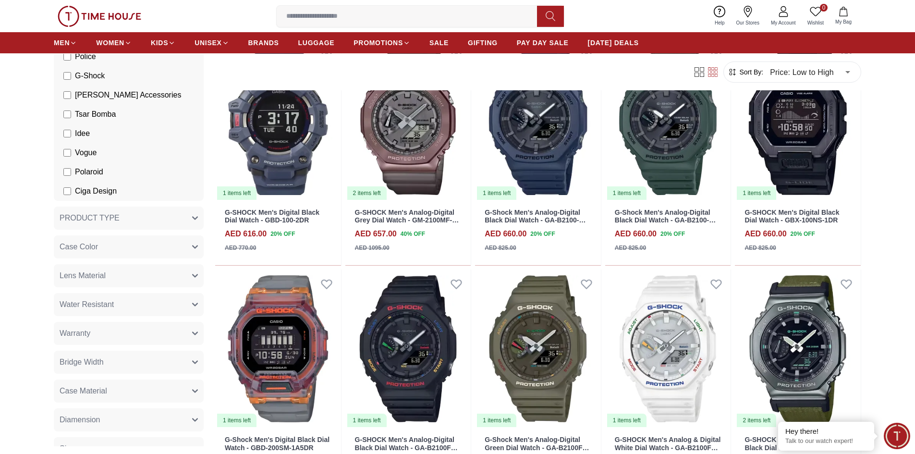
click at [148, 241] on button "Case Color" at bounding box center [129, 246] width 150 height 23
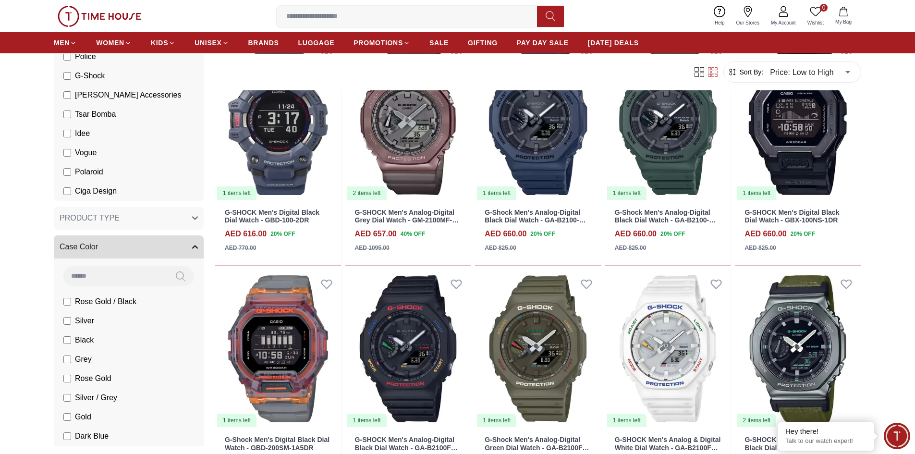
click at [148, 241] on button "Case Color" at bounding box center [129, 246] width 150 height 23
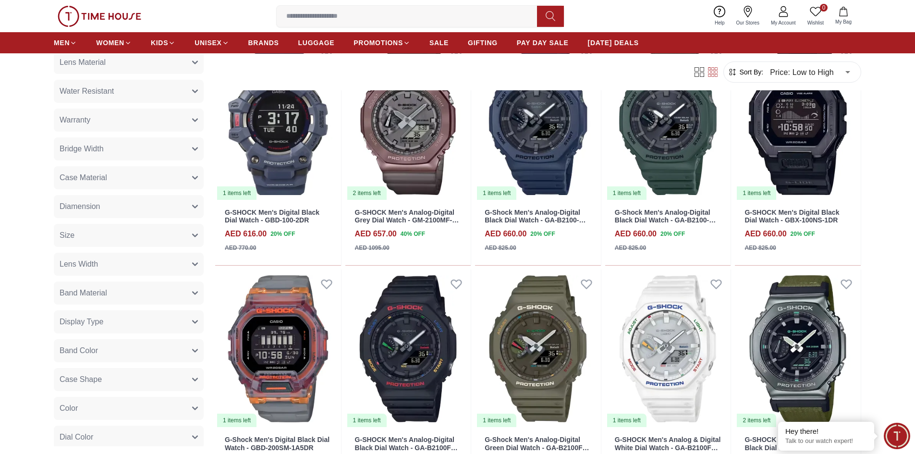
scroll to position [529, 0]
click at [137, 269] on button "Band Material" at bounding box center [129, 266] width 150 height 23
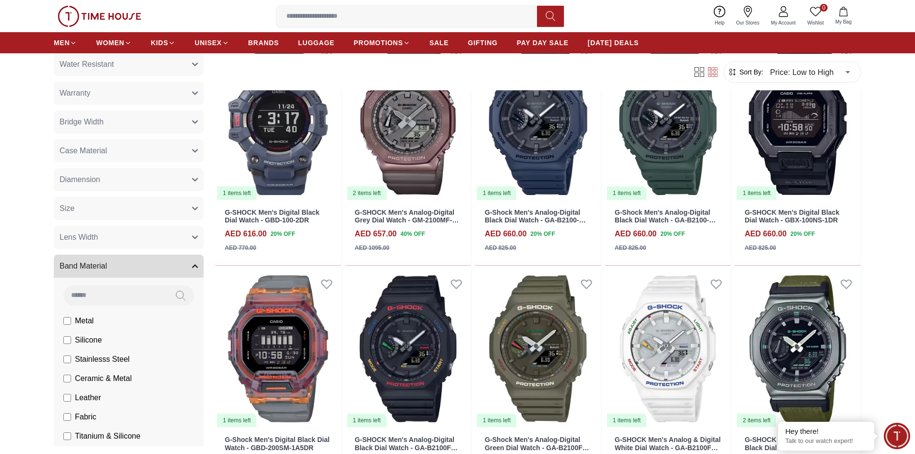
click at [94, 322] on span "Metal" at bounding box center [84, 321] width 19 height 12
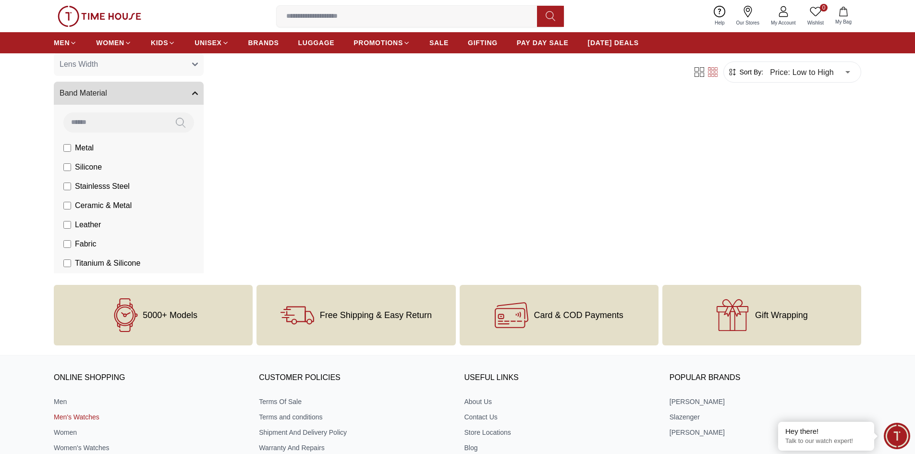
scroll to position [222, 0]
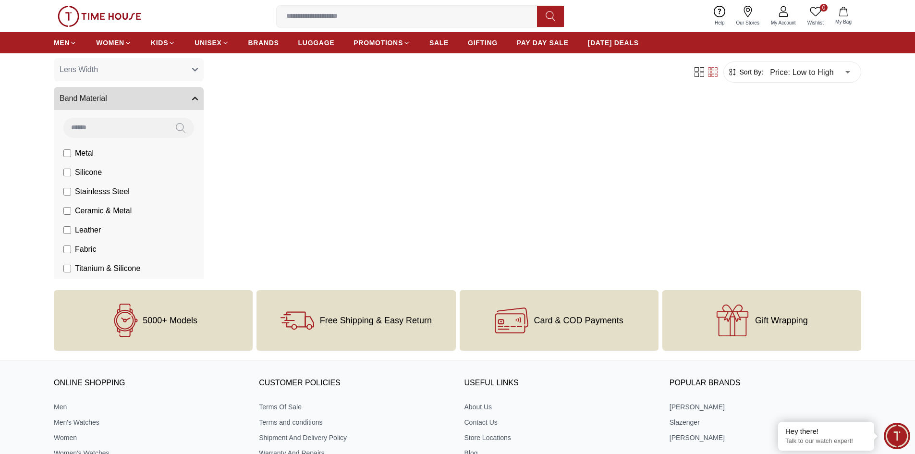
click at [100, 196] on span "Stainlesss Steel" at bounding box center [102, 192] width 55 height 12
click at [108, 209] on span "Ceramic & Metal" at bounding box center [103, 211] width 57 height 12
click at [93, 269] on span "Titanium & Silicone" at bounding box center [107, 269] width 65 height 12
click at [86, 173] on div "Brands Quantum Lee Cooper Slazenger Kenneth Scott Astro Ecstacy Tornado CASIO C…" at bounding box center [131, 249] width 154 height 1680
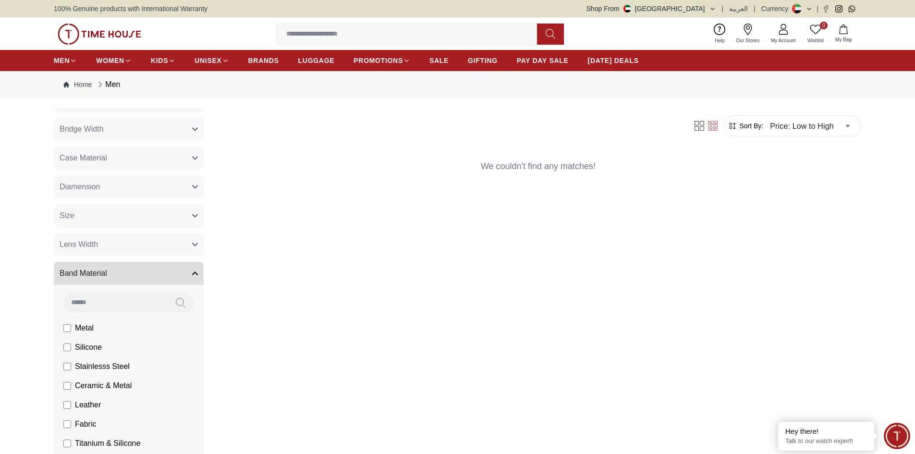
scroll to position [577, 0]
click at [74, 326] on label "Metal" at bounding box center [78, 327] width 30 height 12
click at [79, 367] on span "Stainlesss Steel" at bounding box center [102, 365] width 55 height 12
click at [84, 391] on li "Ceramic & Metal" at bounding box center [131, 384] width 146 height 19
click at [87, 387] on span "Ceramic & Metal" at bounding box center [103, 385] width 57 height 12
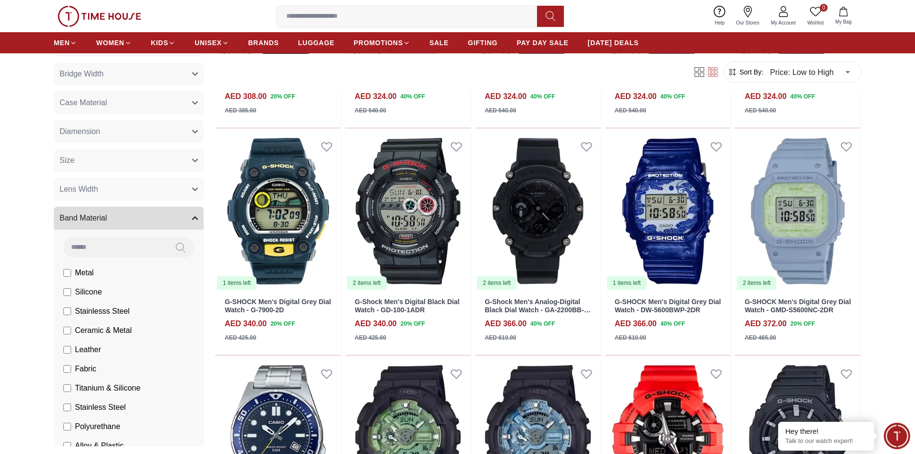
scroll to position [673, 0]
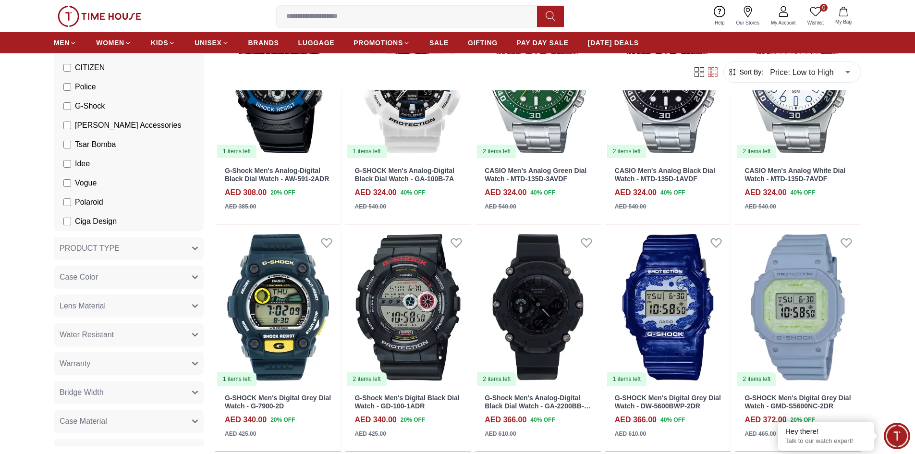
scroll to position [192, 0]
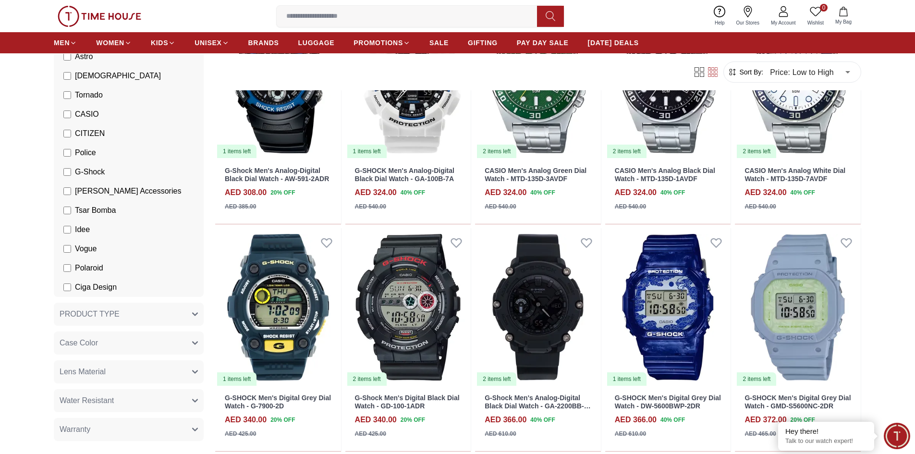
click at [72, 173] on label "G-Shock" at bounding box center [83, 172] width 41 height 12
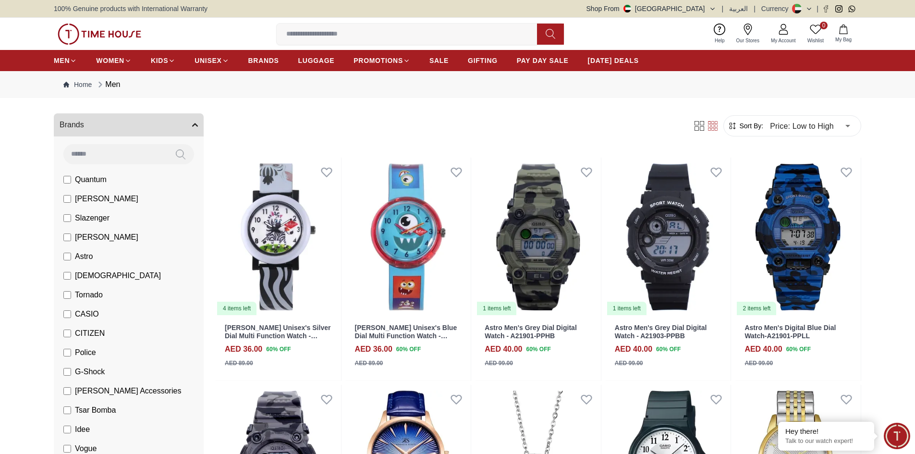
scroll to position [48, 0]
click at [89, 355] on span "Police" at bounding box center [85, 351] width 21 height 12
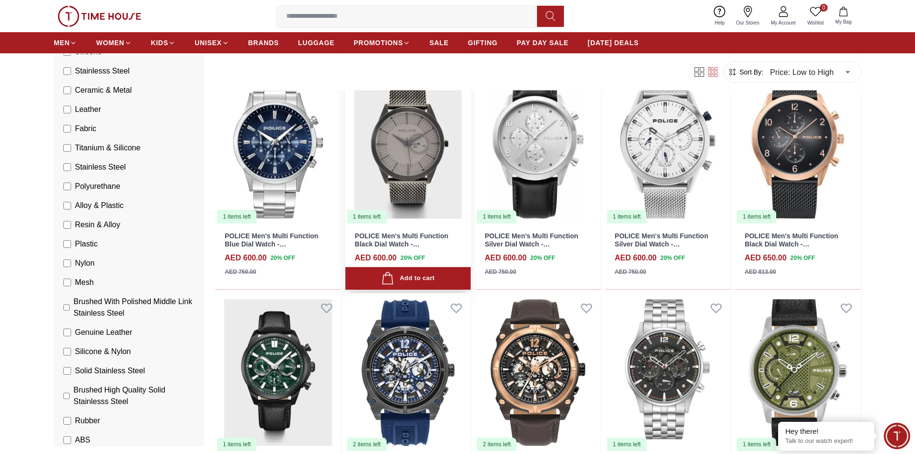
scroll to position [432, 0]
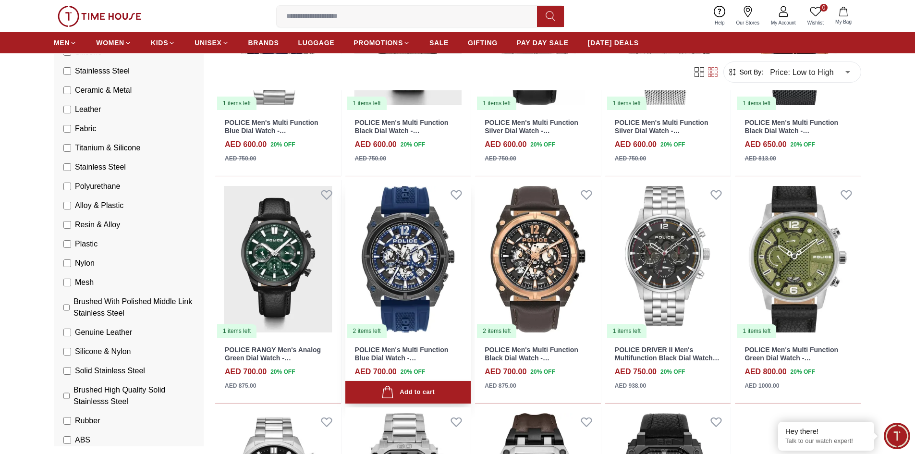
click at [411, 256] on img at bounding box center [409, 259] width 126 height 159
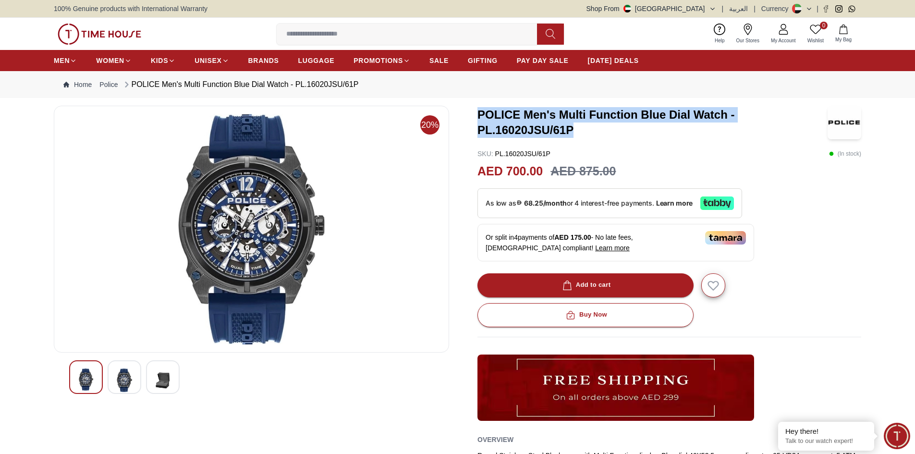
drag, startPoint x: 558, startPoint y: 129, endPoint x: 473, endPoint y: 117, distance: 85.8
click at [473, 117] on div "20% POLICE Men's Multi Function Blue Dial Watch - PL.16020JSU/61P SKU : PL.1602…" at bounding box center [458, 327] width 808 height 442
copy h3 "POLICE Men's Multi Function Blue Dial Watch - PL.16020JSU/61P"
click at [173, 157] on img at bounding box center [251, 229] width 379 height 231
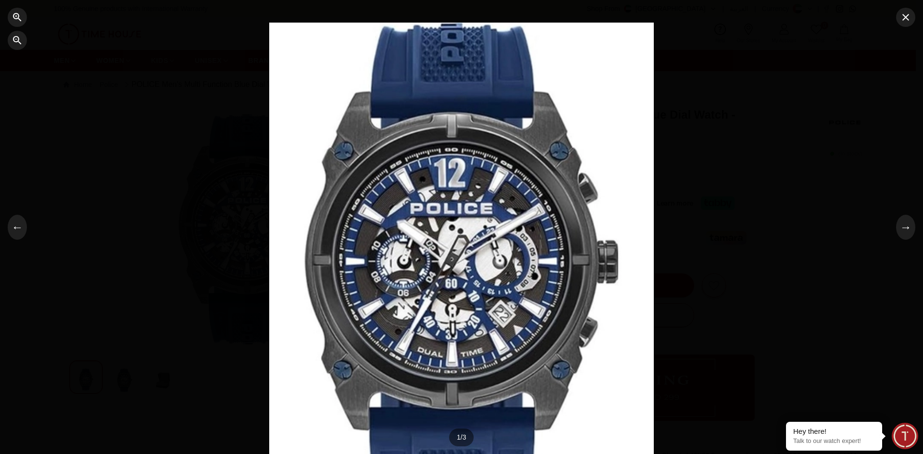
click at [727, 147] on div at bounding box center [461, 227] width 923 height 454
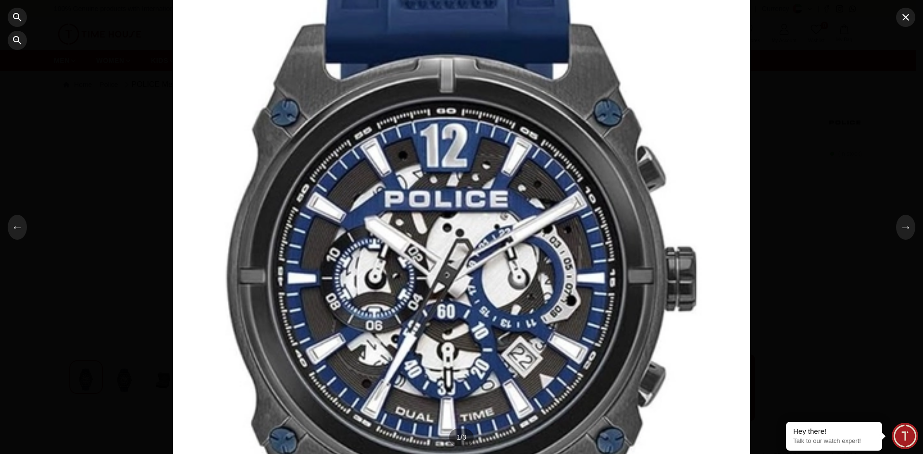
click at [820, 122] on div at bounding box center [461, 227] width 923 height 454
click at [849, 135] on div at bounding box center [461, 227] width 923 height 454
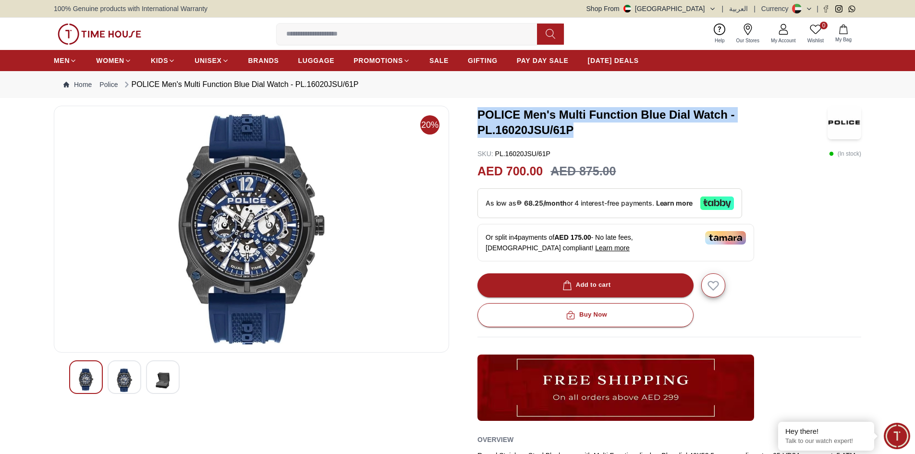
drag, startPoint x: 575, startPoint y: 132, endPoint x: 482, endPoint y: 116, distance: 94.1
click at [477, 113] on div "20% POLICE Men's Multi Function Blue Dial Watch - PL.16020JSU/61P SKU : PL.1602…" at bounding box center [458, 327] width 808 height 442
copy h3 "POLICE Men's Multi Function Blue Dial Watch - PL.16020JSU/61P"
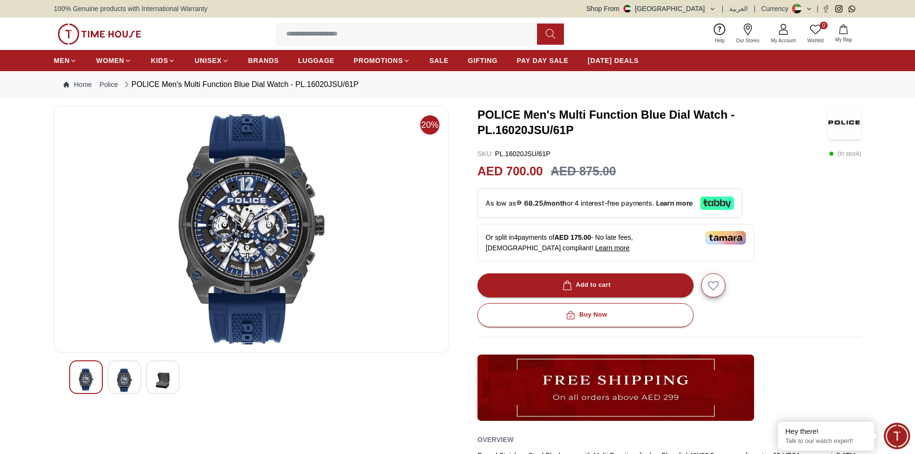
click at [304, 27] on input at bounding box center [411, 34] width 268 height 19
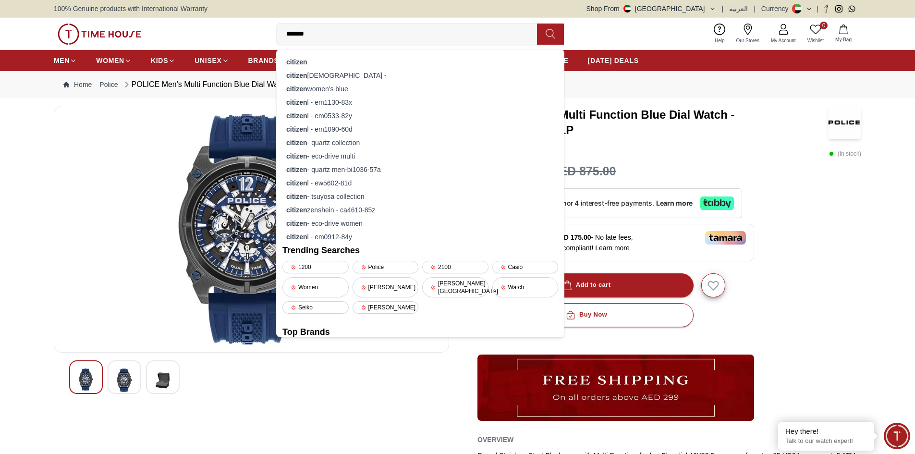
type input "*******"
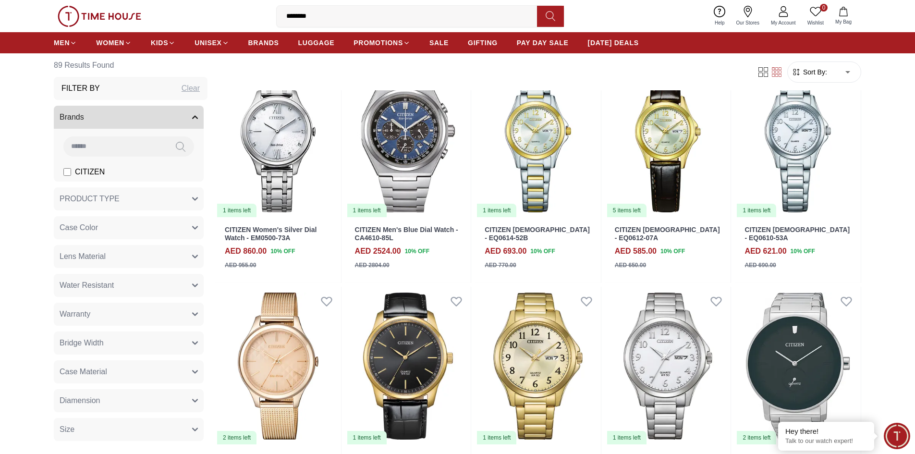
click at [80, 169] on span "CITIZEN" at bounding box center [90, 172] width 30 height 12
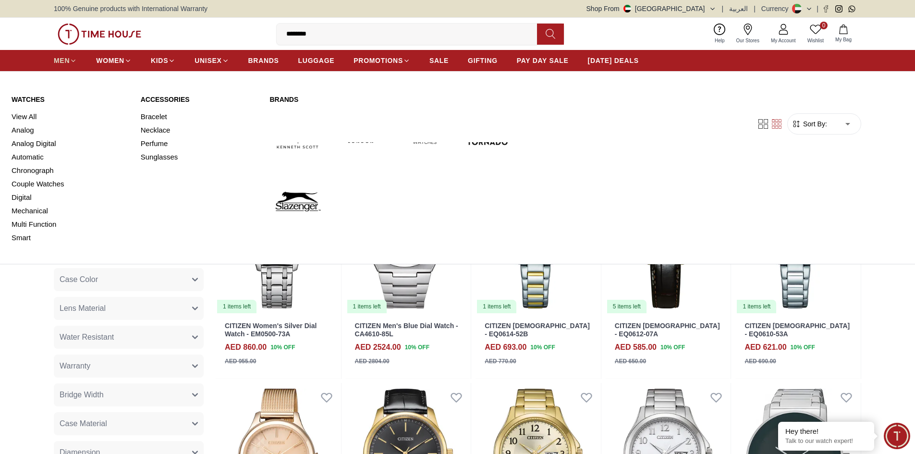
click at [74, 61] on icon at bounding box center [74, 61] width 4 height 2
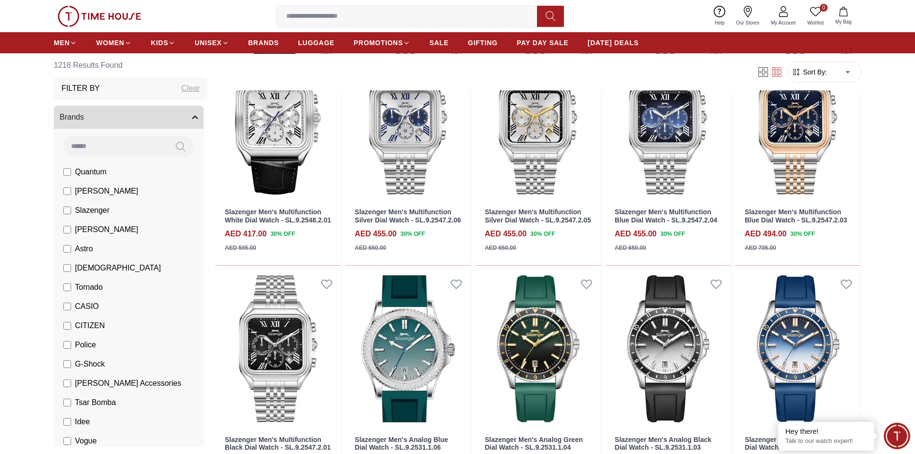
scroll to position [673, 0]
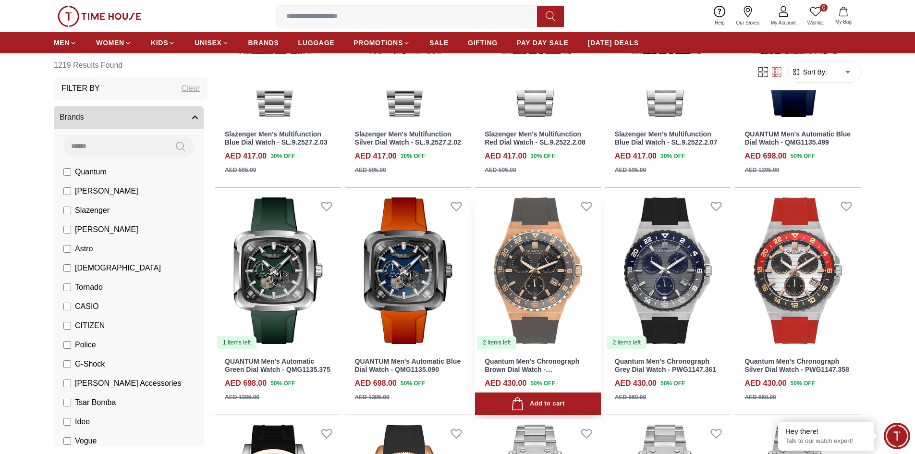
scroll to position [1105, 0]
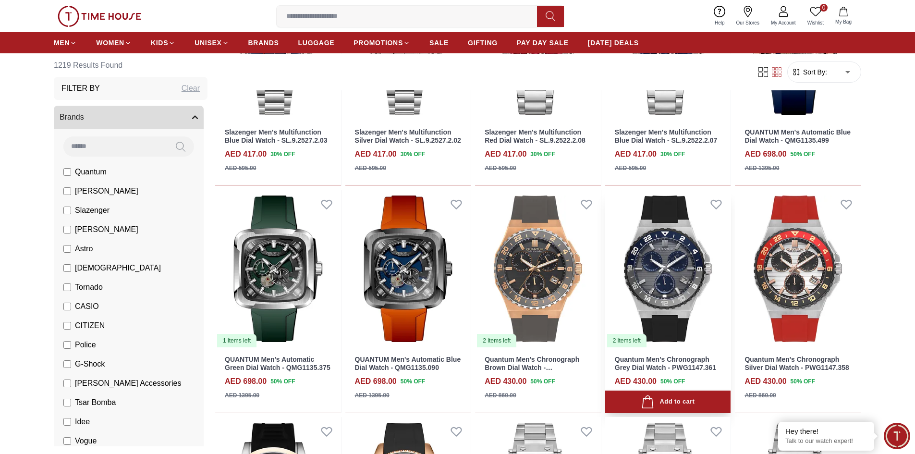
click at [672, 73] on div "Filter Sort By: ​ ****** ​" at bounding box center [538, 72] width 646 height 37
click at [678, 82] on div "Filter Sort By: ​ ****** ​" at bounding box center [538, 72] width 646 height 37
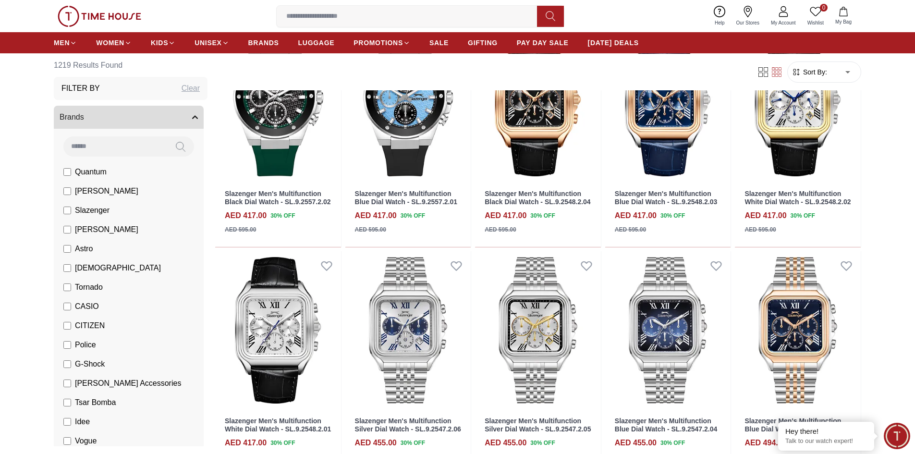
scroll to position [336, 0]
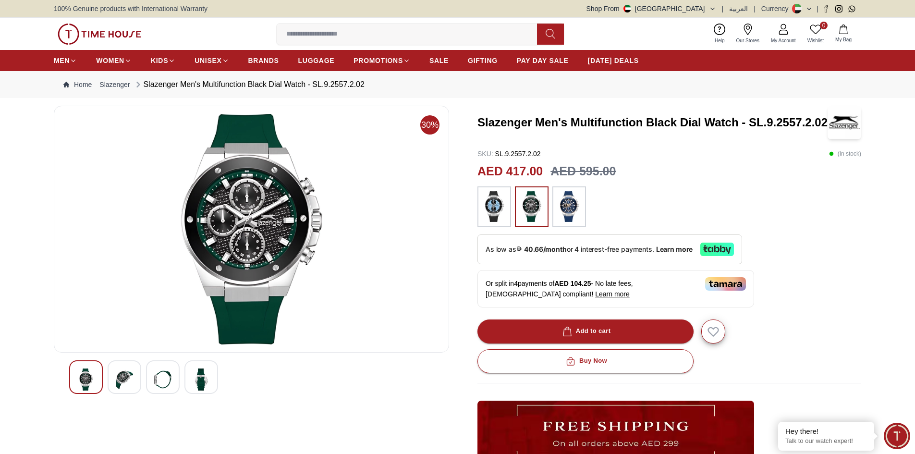
click at [194, 384] on img at bounding box center [201, 380] width 17 height 22
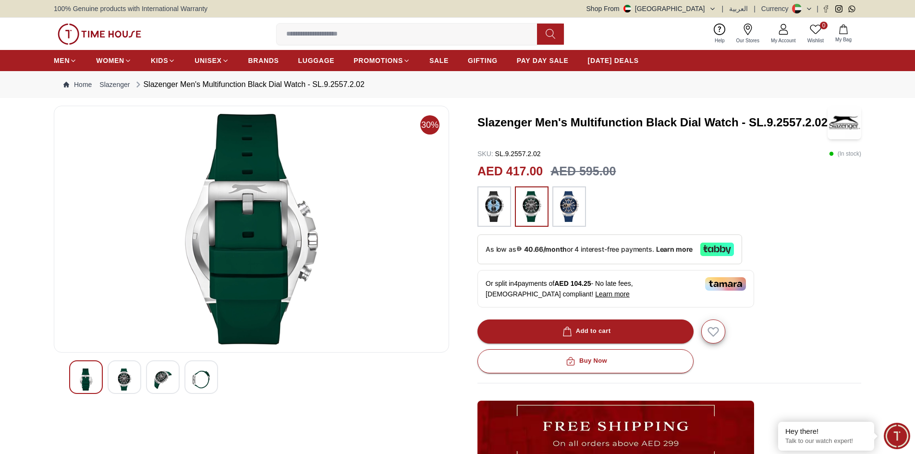
click at [129, 381] on img at bounding box center [124, 380] width 17 height 22
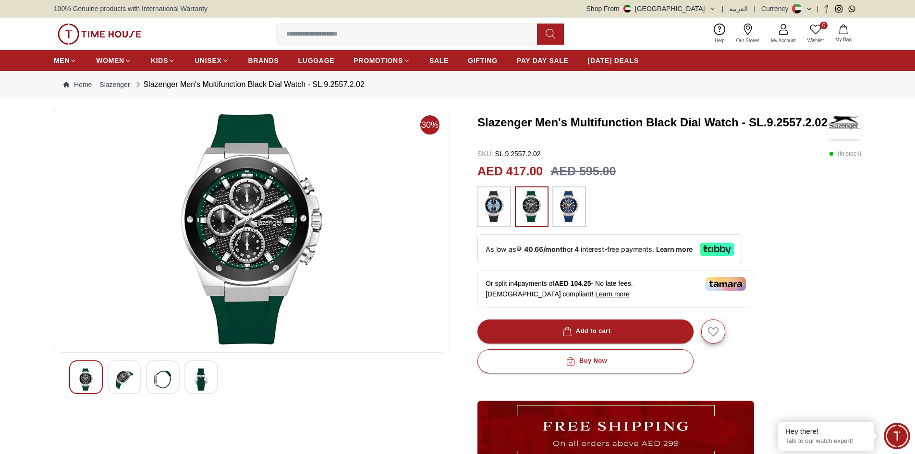
click at [355, 86] on div "Slazenger Men's Multifunction Black Dial Watch - SL.9.2557.2.02" at bounding box center [249, 85] width 231 height 12
click at [368, 84] on nav "Home Slazenger Slazenger Men's Multifunction Black Dial Watch - SL.9.2557.2.02" at bounding box center [458, 84] width 808 height 27
drag, startPoint x: 368, startPoint y: 84, endPoint x: 363, endPoint y: 85, distance: 5.4
click at [368, 84] on nav "Home Slazenger Slazenger Men's Multifunction Black Dial Watch - SL.9.2557.2.02" at bounding box center [458, 84] width 808 height 27
drag, startPoint x: 145, startPoint y: 84, endPoint x: 363, endPoint y: 85, distance: 218.6
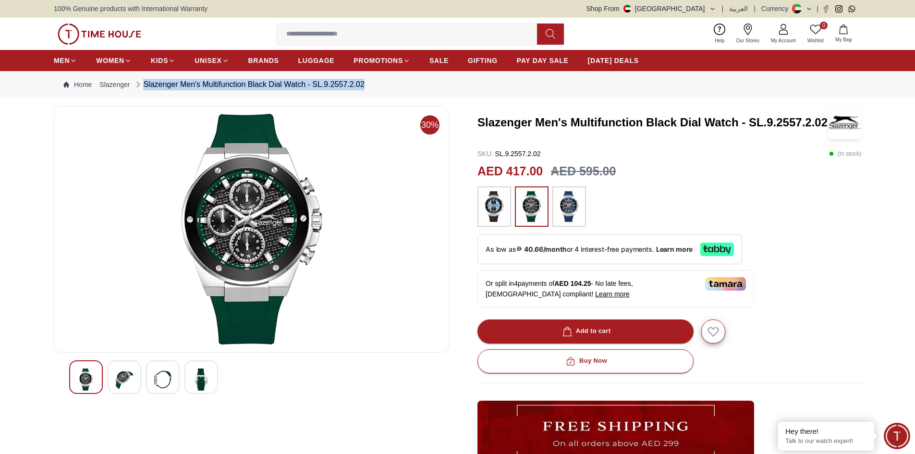
click at [363, 85] on div "Slazenger Men's Multifunction Black Dial Watch - SL.9.2557.2.02" at bounding box center [249, 85] width 231 height 12
copy div "Slazenger Men's Multifunction Black Dial Watch - SL.9.2557.2.02"
